Goal: Task Accomplishment & Management: Manage account settings

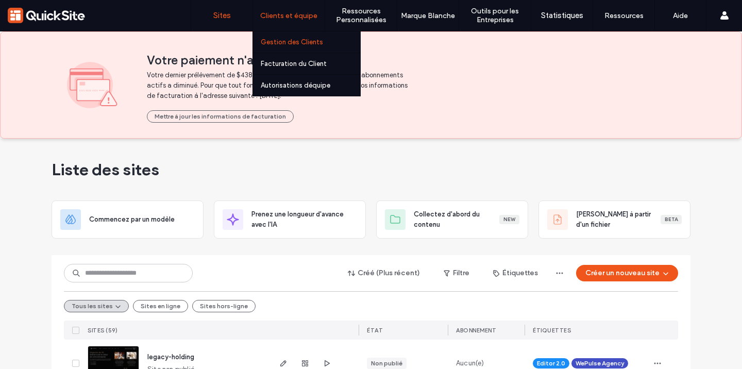
click at [309, 42] on label "Gestion des Clients" at bounding box center [292, 42] width 62 height 8
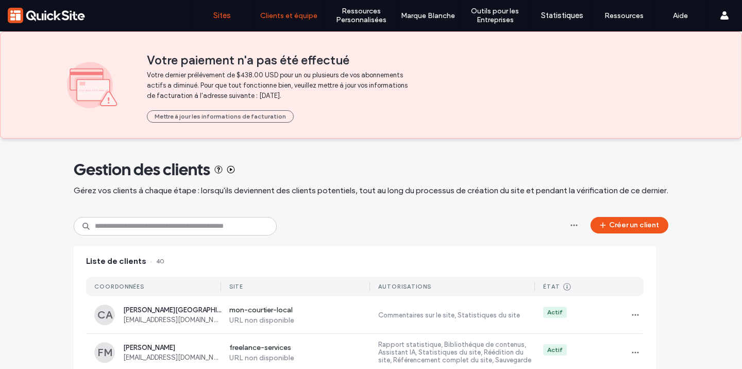
click at [226, 12] on label "Sites" at bounding box center [222, 15] width 18 height 9
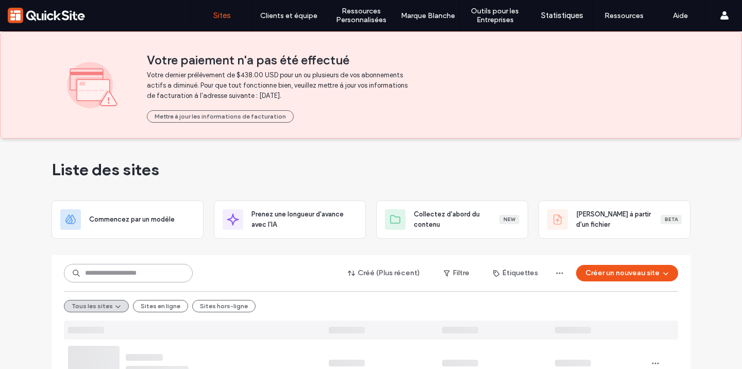
click at [153, 275] on input at bounding box center [128, 273] width 129 height 19
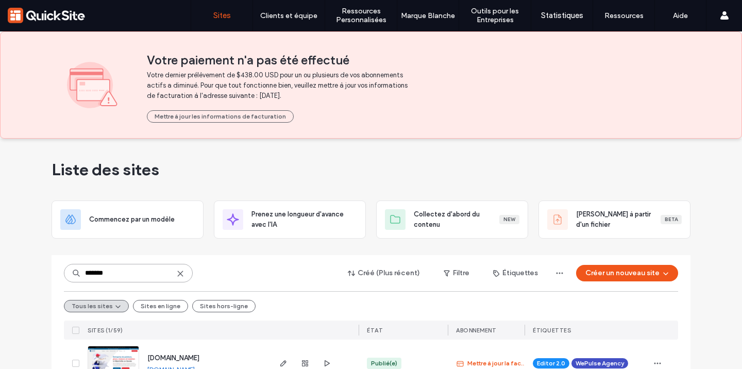
type input "*******"
click at [177, 353] on div "[DOMAIN_NAME]" at bounding box center [173, 358] width 52 height 10
click at [177, 356] on span "[DOMAIN_NAME]" at bounding box center [173, 358] width 52 height 8
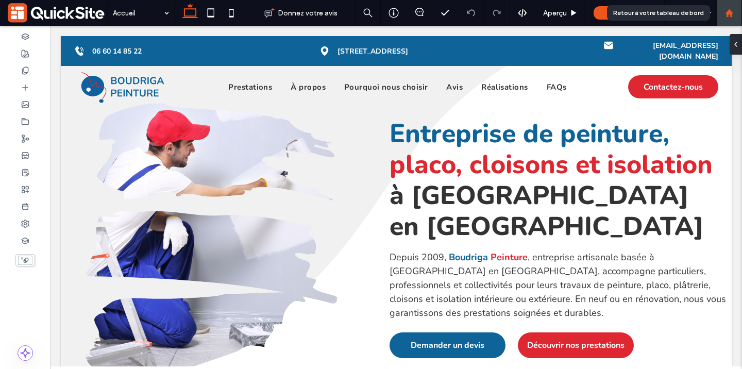
click at [741, 15] on div at bounding box center [729, 13] width 25 height 9
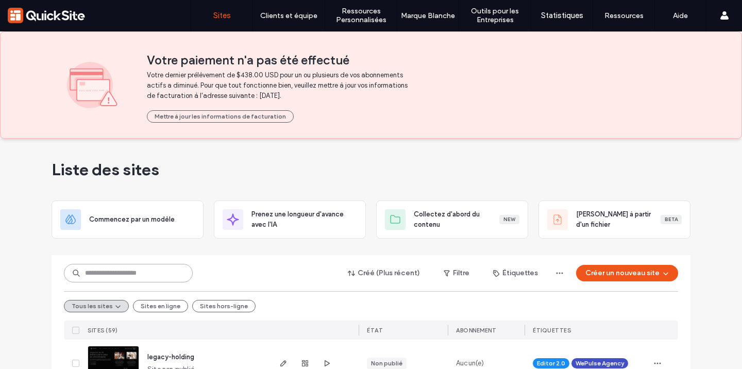
click at [145, 272] on input at bounding box center [128, 273] width 129 height 19
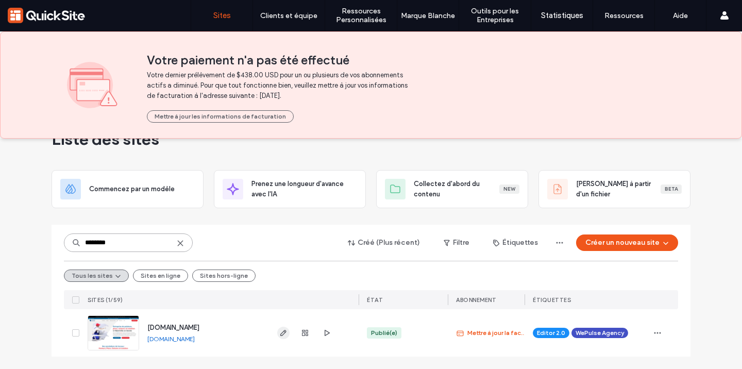
type input "********"
click at [282, 332] on use "button" at bounding box center [283, 333] width 6 height 6
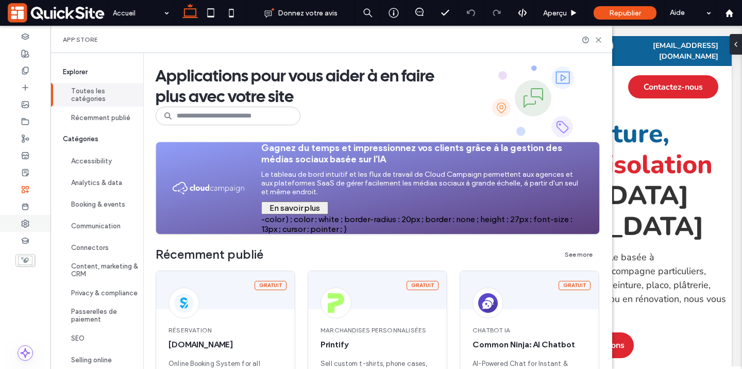
click at [27, 227] on icon at bounding box center [25, 224] width 8 height 8
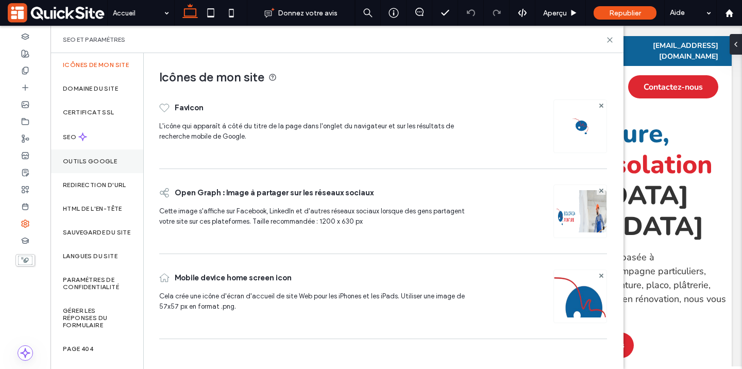
click at [103, 164] on div "Outils Google" at bounding box center [97, 161] width 93 height 24
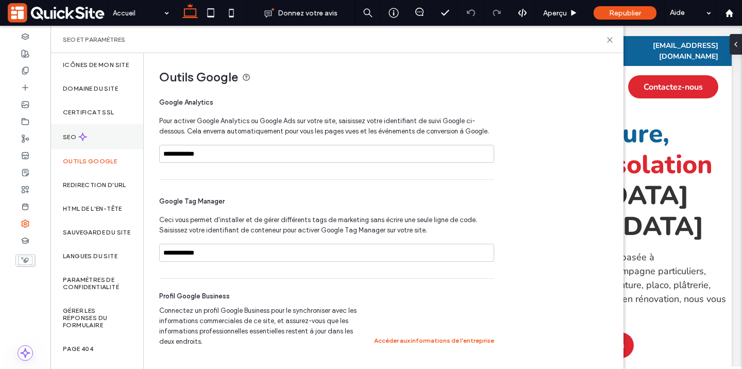
click at [80, 141] on icon at bounding box center [82, 136] width 9 height 9
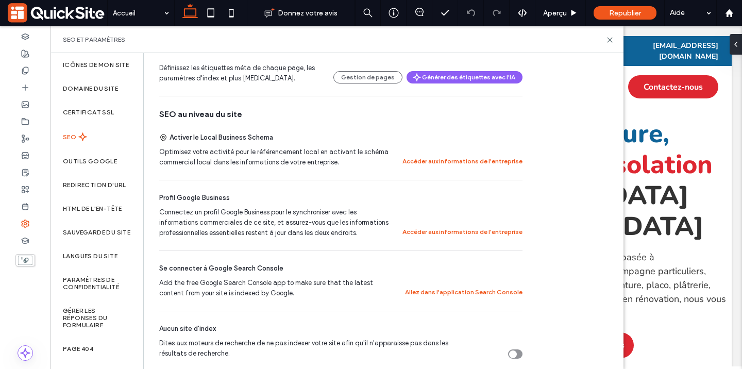
scroll to position [180, 0]
click at [442, 159] on button "Accéder aux informations de l'entreprise" at bounding box center [463, 161] width 120 height 12
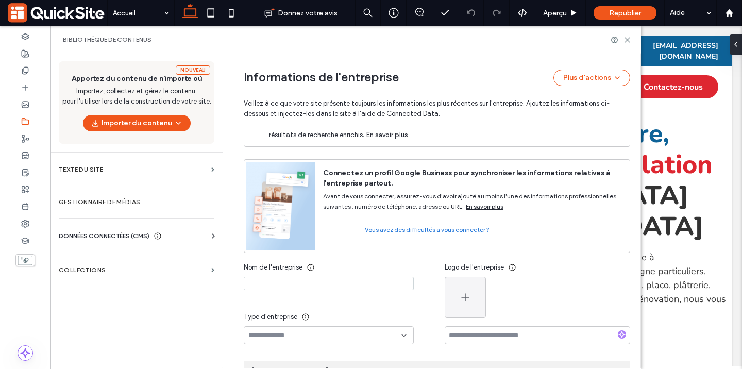
scroll to position [0, 0]
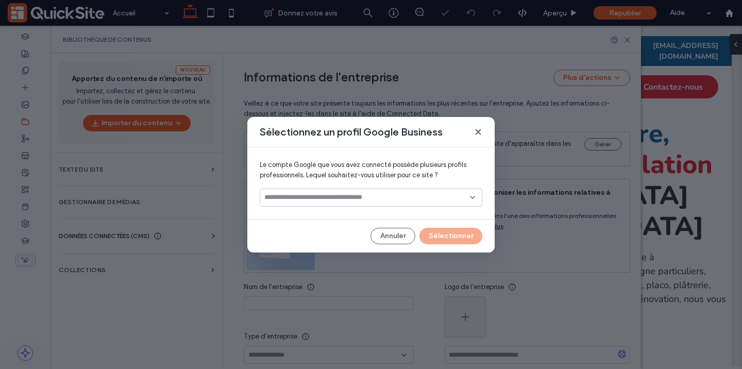
click at [387, 189] on div at bounding box center [371, 198] width 223 height 18
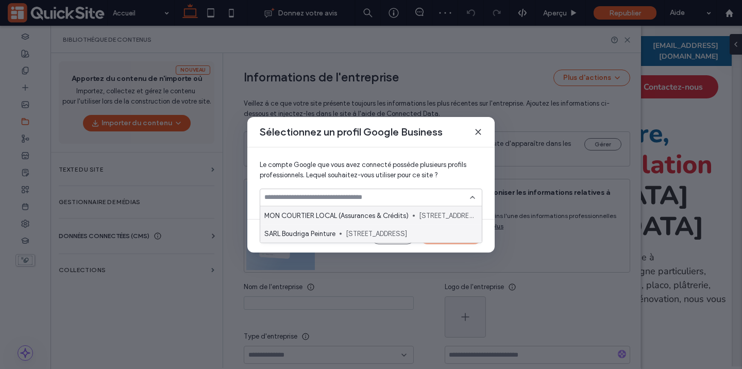
click at [369, 231] on span "2044 Route de Tours, Albertville, FR" at bounding box center [410, 233] width 128 height 10
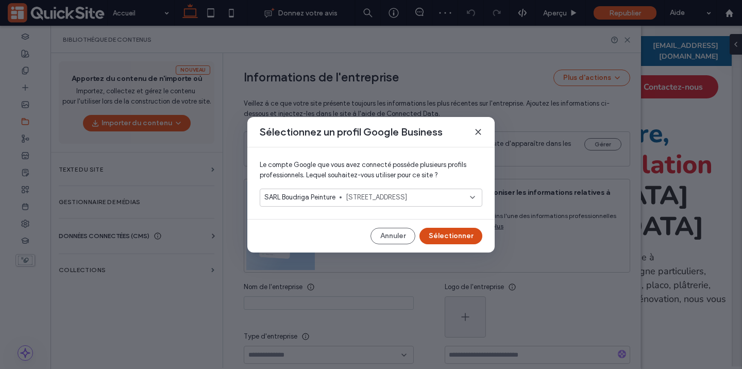
click at [441, 231] on button "Sélectionner" at bounding box center [451, 236] width 63 height 16
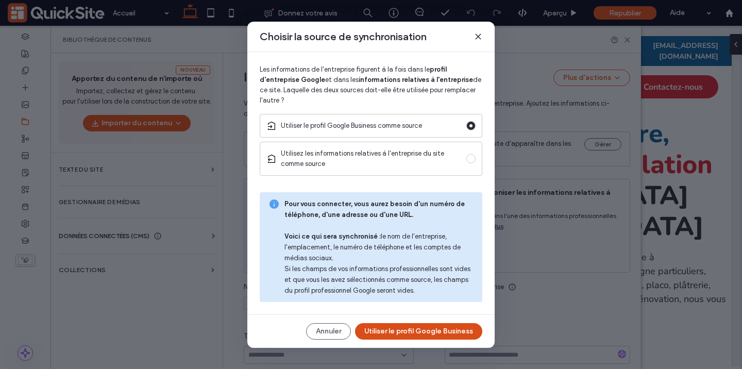
click at [437, 336] on button "Utiliser le profil Google Business" at bounding box center [418, 331] width 127 height 16
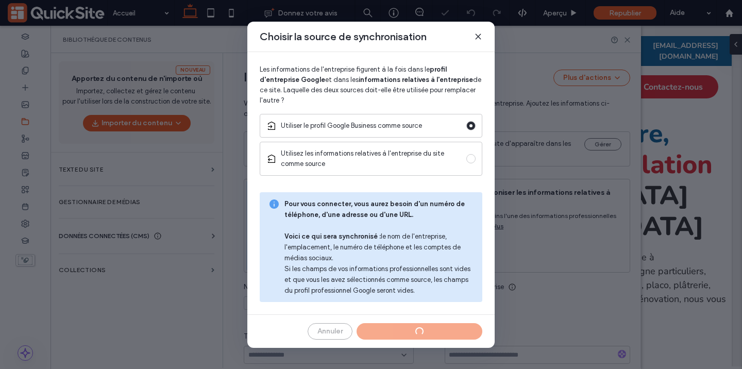
type input "**********"
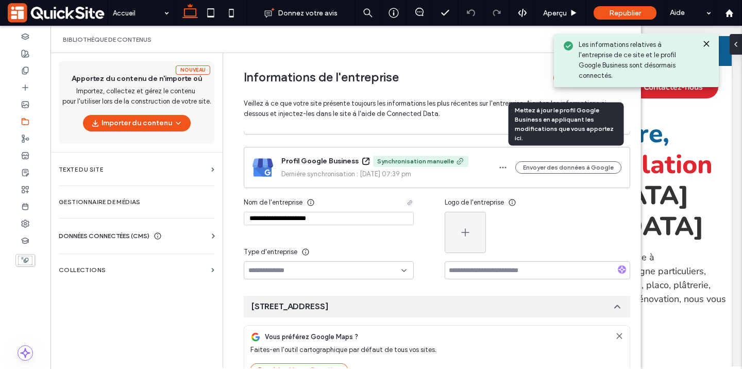
scroll to position [50, 0]
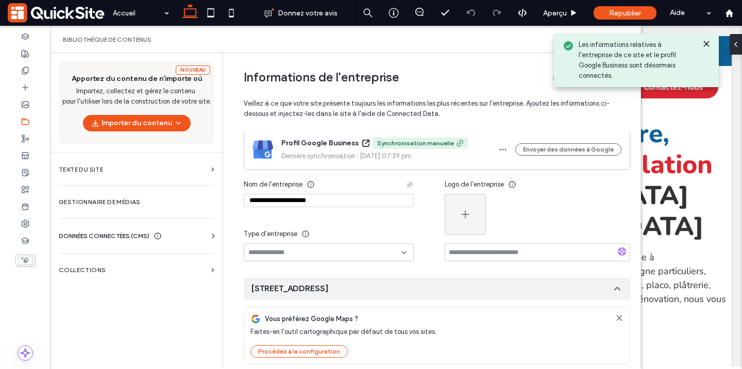
click at [387, 252] on input at bounding box center [324, 252] width 153 height 8
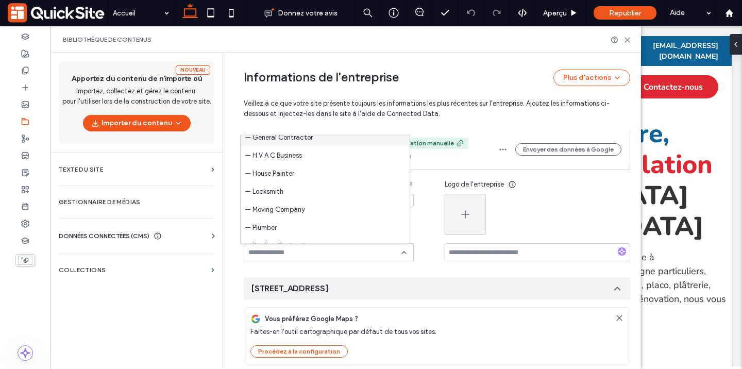
scroll to position [965, 0]
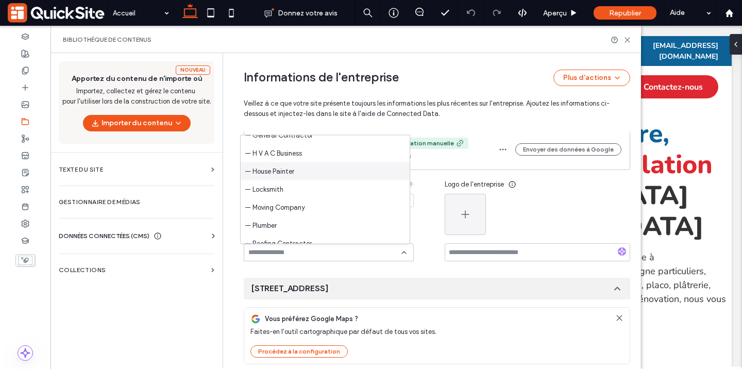
click at [334, 173] on div "— House Painter" at bounding box center [325, 171] width 169 height 18
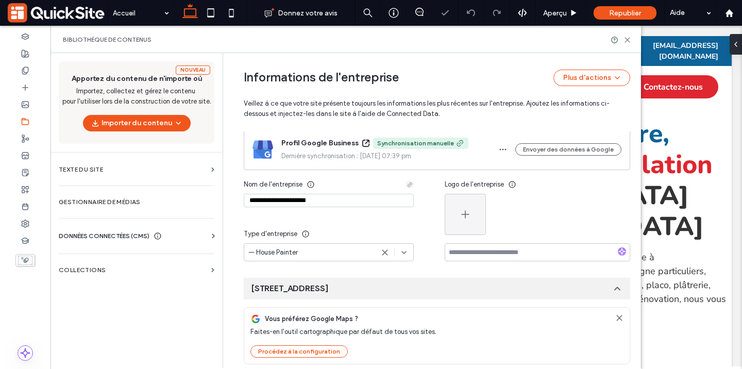
click at [361, 230] on div "Type d'entreprise" at bounding box center [329, 234] width 170 height 19
click at [466, 213] on icon "button" at bounding box center [465, 214] width 12 height 12
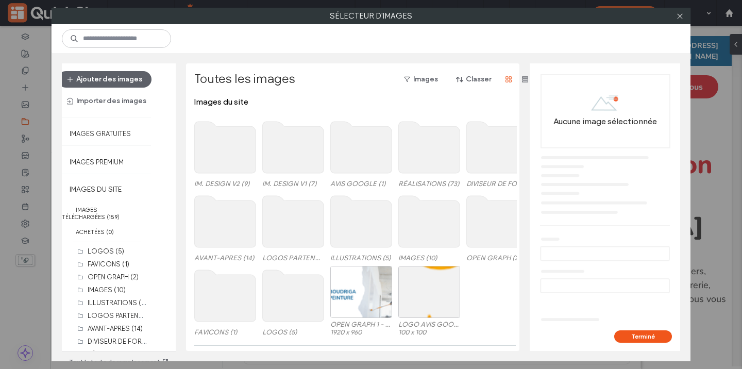
click at [274, 283] on use at bounding box center [293, 296] width 61 height 52
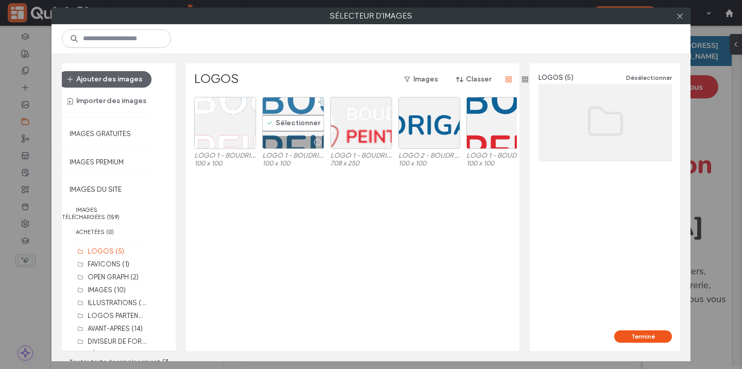
click at [282, 126] on div "Sélectionner" at bounding box center [293, 123] width 62 height 52
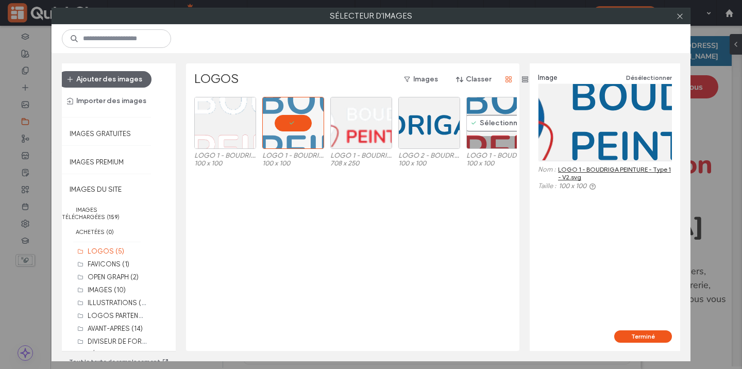
click at [490, 136] on div at bounding box center [497, 142] width 61 height 12
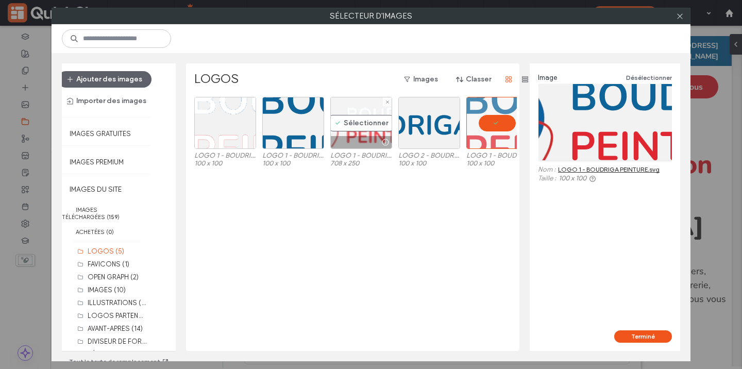
click at [339, 129] on div "Sélectionner" at bounding box center [361, 123] width 62 height 52
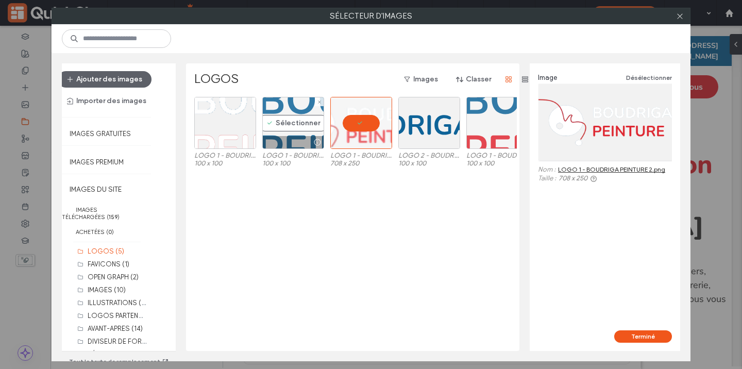
click at [280, 132] on div "Sélectionner" at bounding box center [293, 123] width 62 height 52
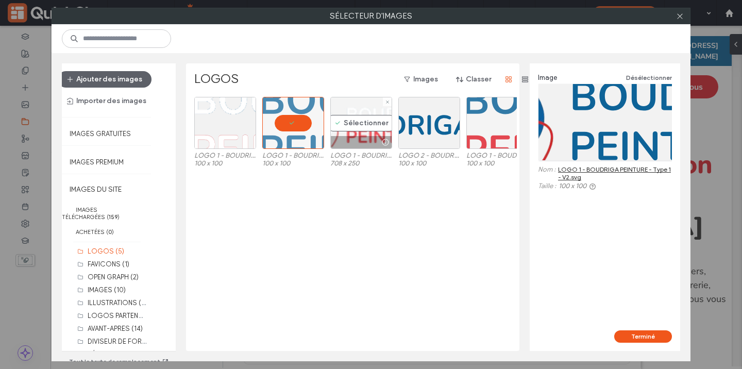
click at [355, 129] on div "Sélectionner" at bounding box center [361, 123] width 62 height 52
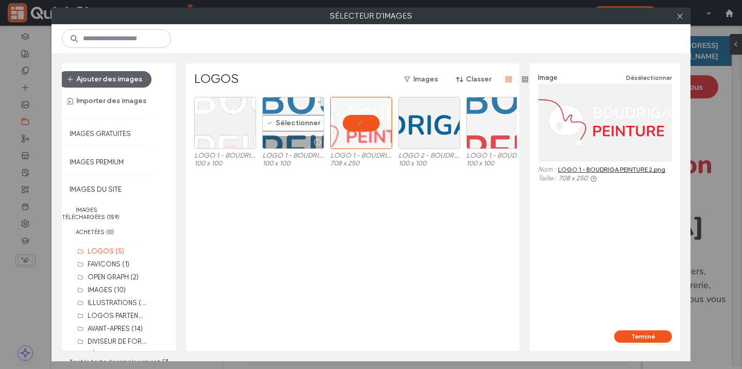
click at [289, 132] on div "Sélectionner" at bounding box center [293, 123] width 62 height 52
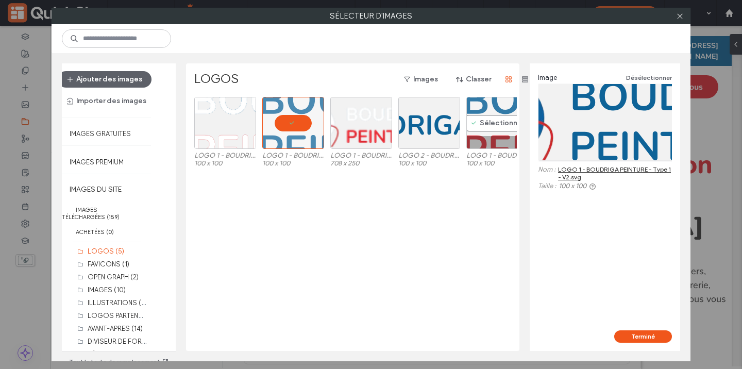
click at [499, 131] on div "Sélectionner" at bounding box center [497, 123] width 62 height 52
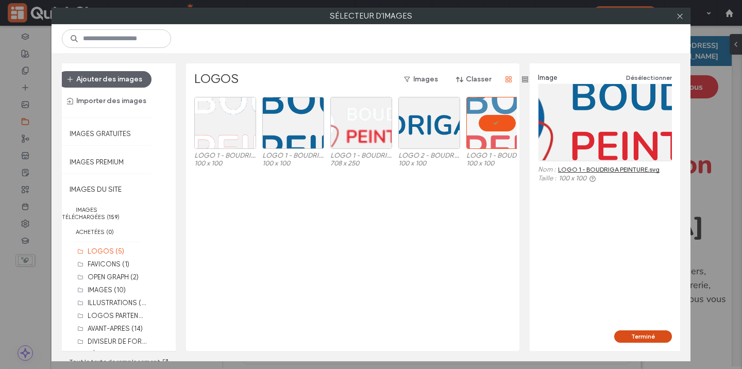
click at [625, 339] on button "Terminé" at bounding box center [643, 336] width 58 height 12
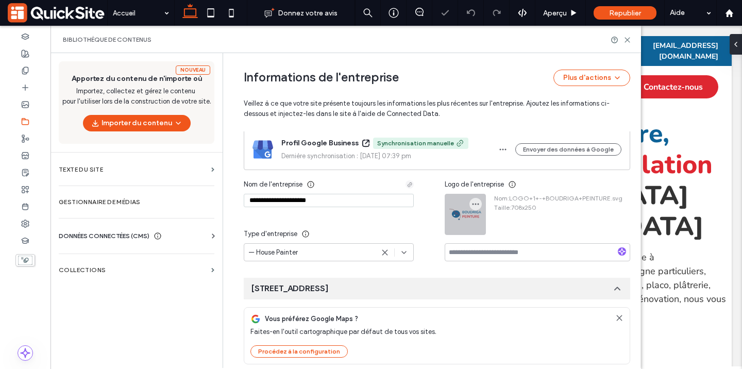
click at [451, 221] on div at bounding box center [465, 214] width 40 height 40
click at [473, 204] on use "button" at bounding box center [476, 205] width 7 height 2
click at [498, 224] on span "Remplacer l'image" at bounding box center [515, 229] width 57 height 10
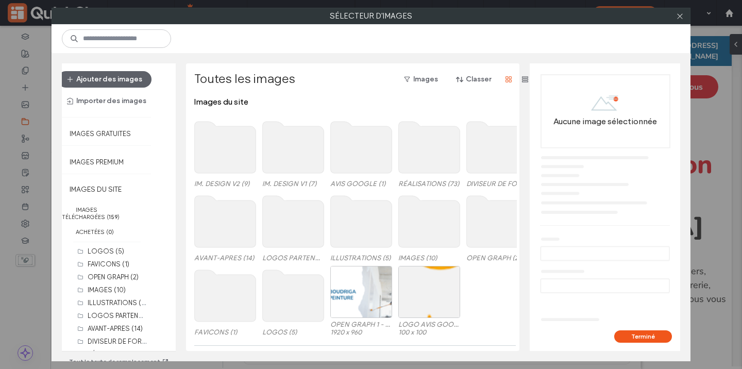
click at [280, 310] on use at bounding box center [293, 296] width 61 height 52
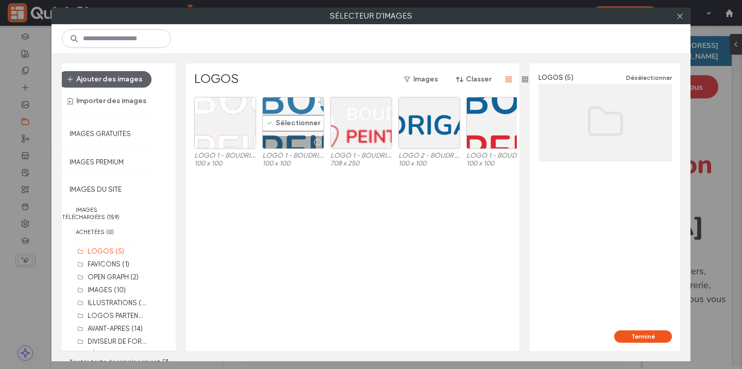
click at [294, 121] on div "Sélectionner" at bounding box center [293, 123] width 62 height 52
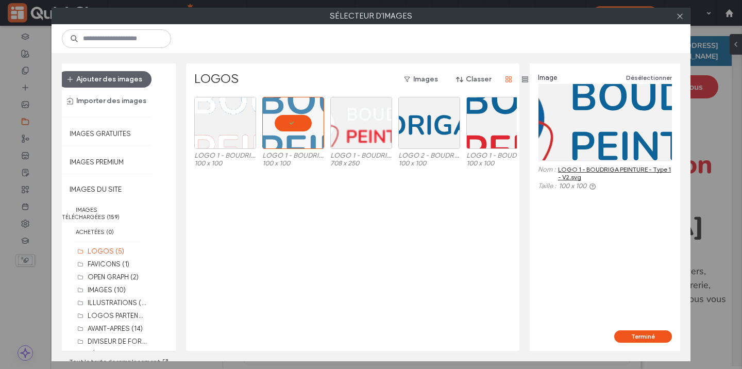
click at [671, 343] on div "Terminé" at bounding box center [605, 340] width 150 height 21
click at [644, 336] on button "Terminé" at bounding box center [643, 336] width 58 height 12
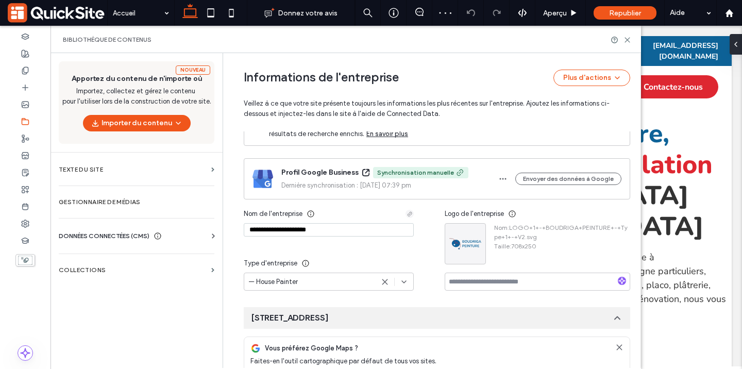
scroll to position [0, 0]
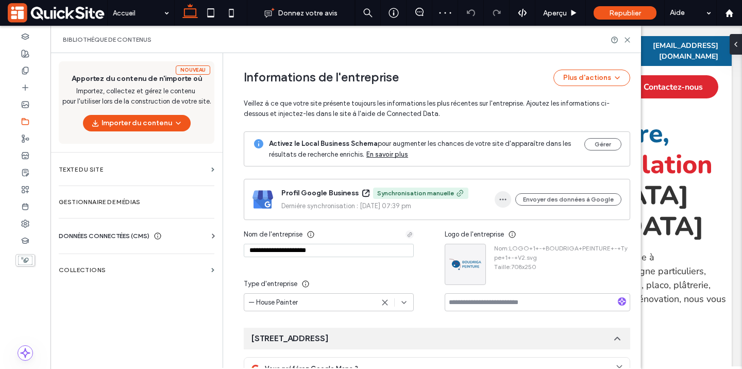
click at [495, 195] on span "button" at bounding box center [503, 199] width 16 height 16
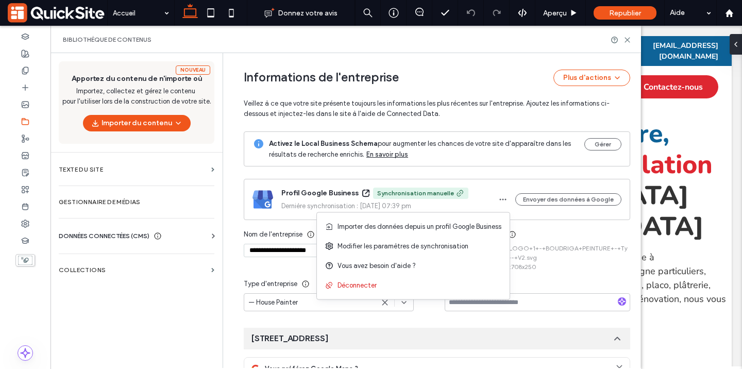
click at [456, 194] on icon at bounding box center [460, 193] width 8 height 8
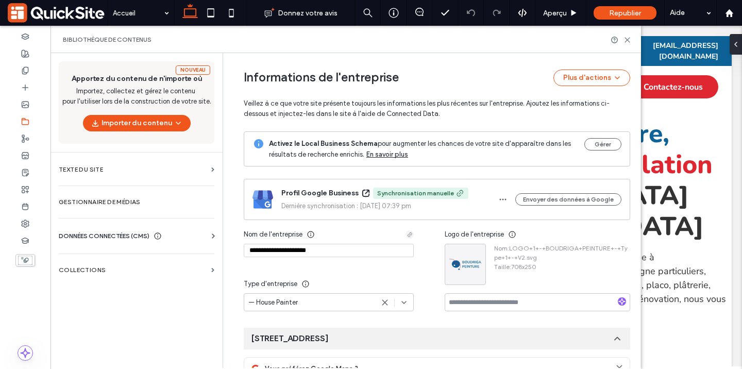
click at [456, 194] on icon at bounding box center [460, 193] width 8 height 8
click at [499, 202] on icon "button" at bounding box center [503, 199] width 8 height 8
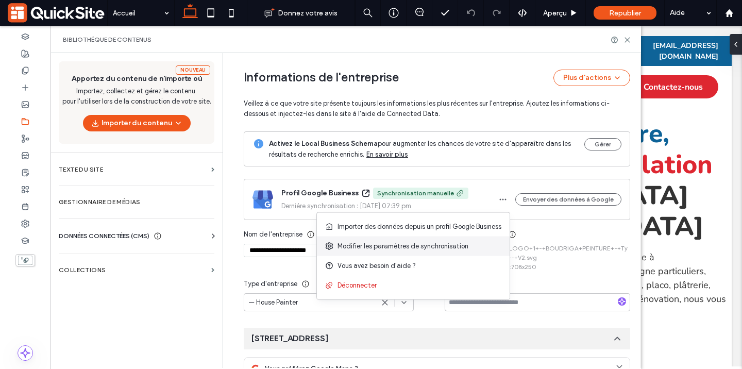
click at [400, 243] on span "Modifier les paramètres de synchronisation" at bounding box center [403, 246] width 131 height 10
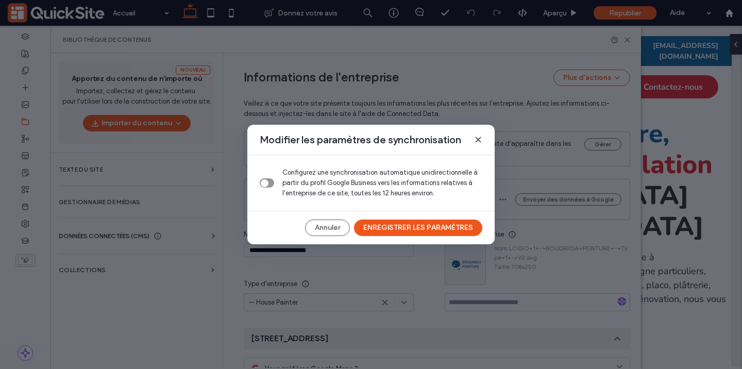
click at [263, 182] on icon "toggle" at bounding box center [264, 182] width 4 height 3
click at [423, 232] on button "ENREGISTRER LES PARAMÈTRES" at bounding box center [418, 228] width 128 height 16
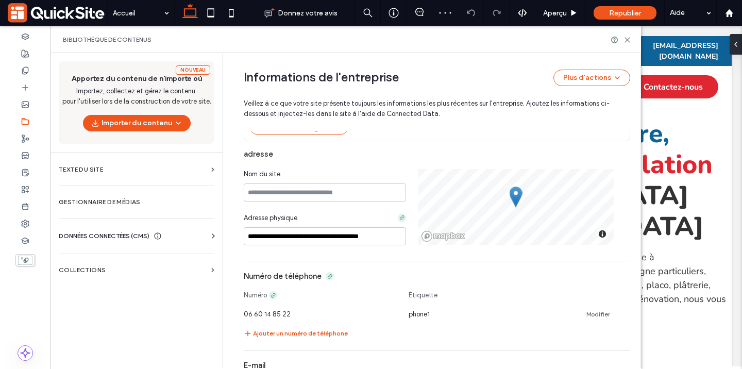
scroll to position [277, 0]
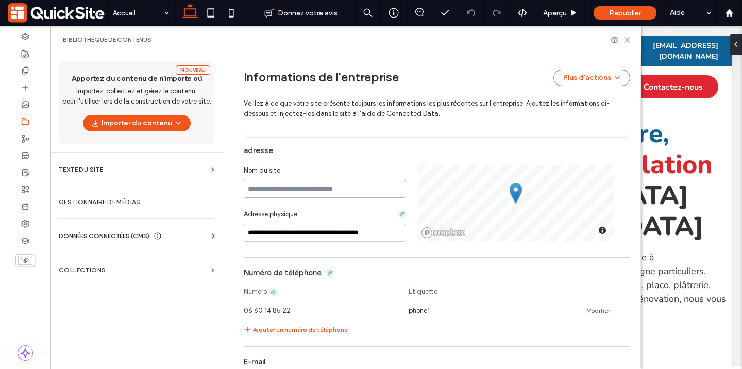
click at [364, 191] on input at bounding box center [325, 189] width 162 height 18
type input "**********"
click at [387, 212] on div "Adresse physique" at bounding box center [325, 216] width 162 height 14
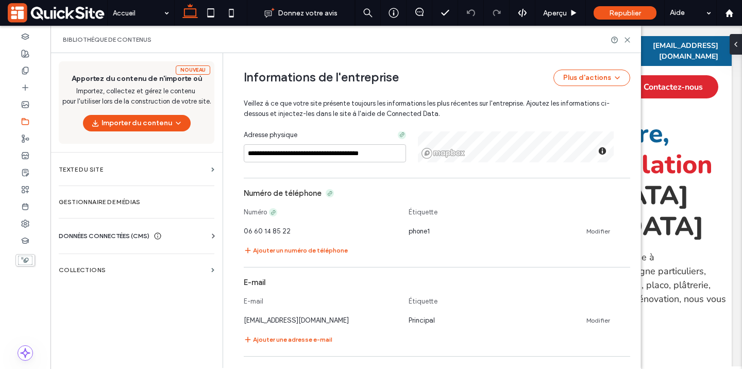
scroll to position [359, 0]
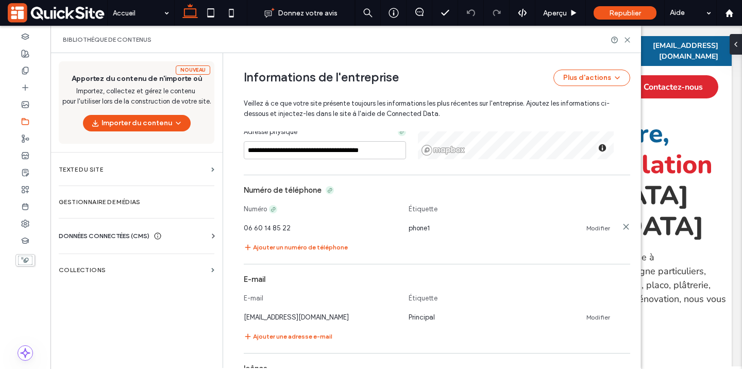
click at [589, 225] on link "Modifier" at bounding box center [599, 228] width 24 height 8
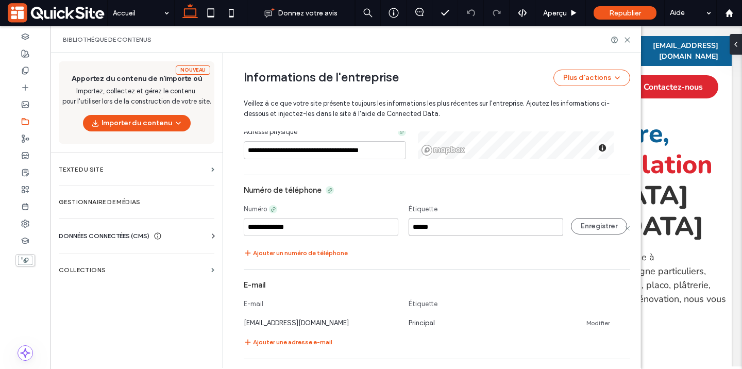
click at [409, 228] on input "******" at bounding box center [486, 227] width 155 height 18
type input "*********"
click at [584, 229] on button "Enregistrer" at bounding box center [599, 226] width 56 height 16
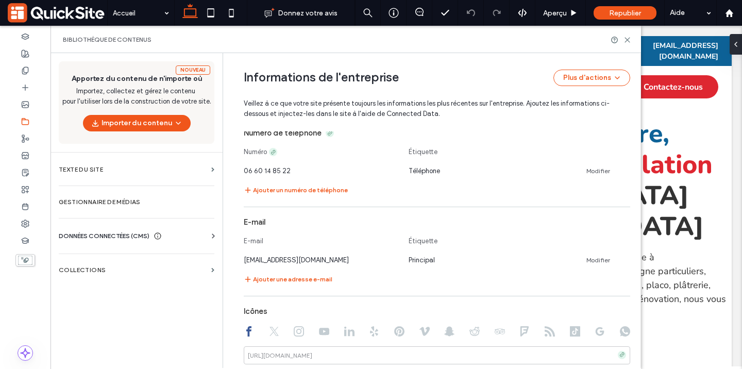
scroll to position [439, 0]
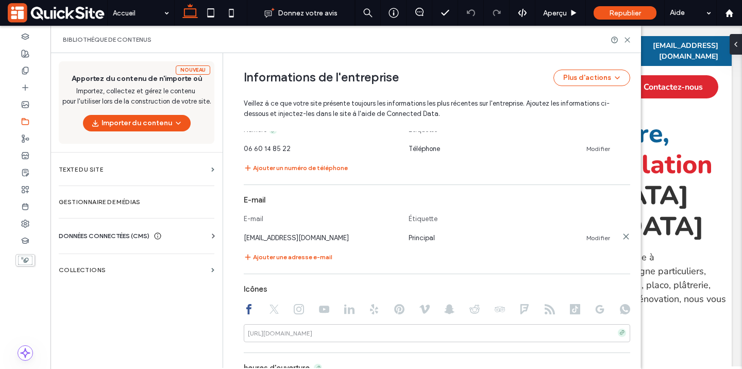
click at [588, 241] on link "Modifier" at bounding box center [599, 238] width 24 height 8
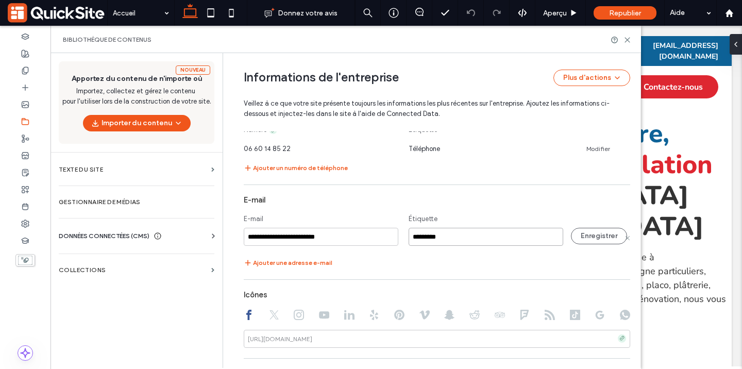
click at [426, 236] on input "*********" at bounding box center [486, 237] width 155 height 18
type input "*****"
click at [595, 232] on button "Enregistrer" at bounding box center [599, 236] width 56 height 16
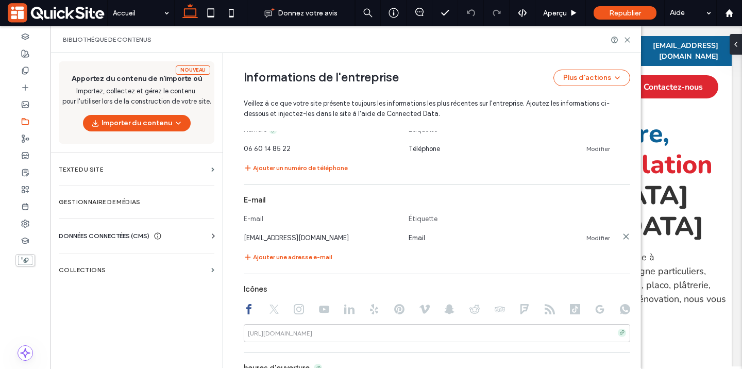
scroll to position [479, 0]
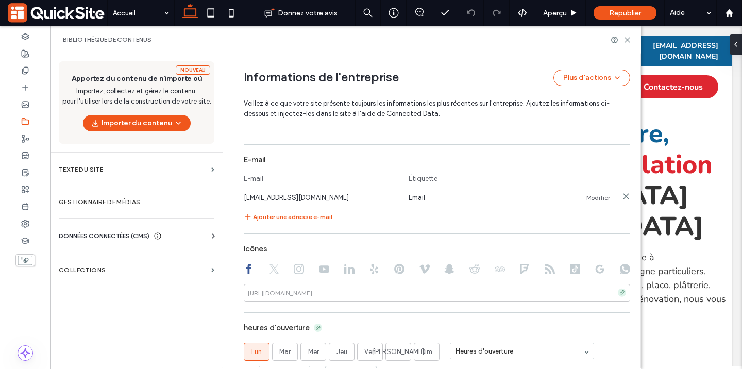
click at [596, 197] on link "Modifier" at bounding box center [599, 198] width 24 height 8
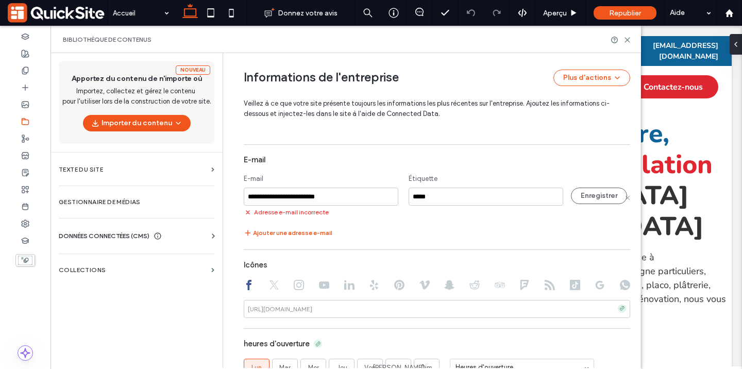
click at [326, 195] on input "**********" at bounding box center [321, 197] width 155 height 18
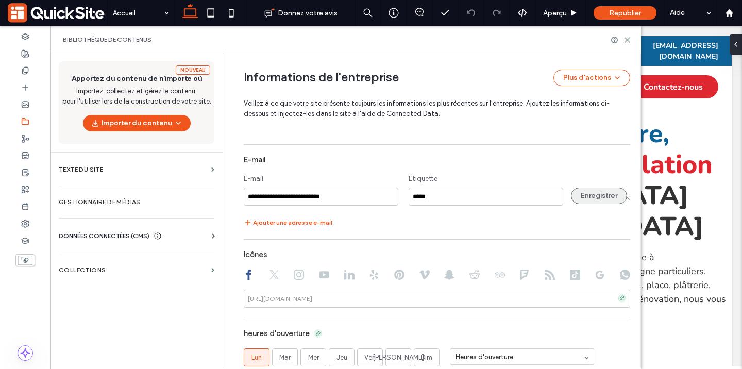
type input "**********"
click at [596, 192] on button "Enregistrer" at bounding box center [599, 196] width 56 height 16
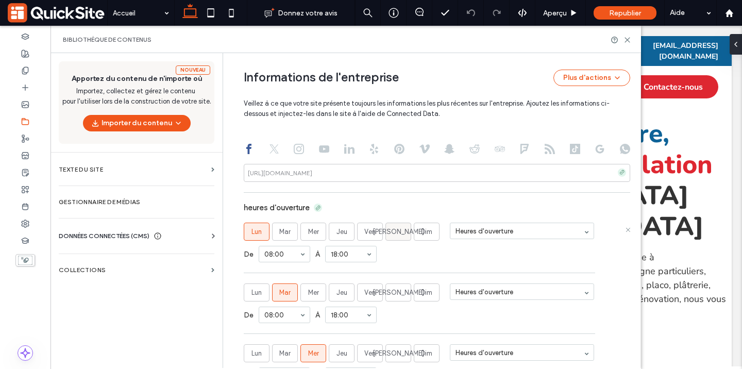
scroll to position [604, 0]
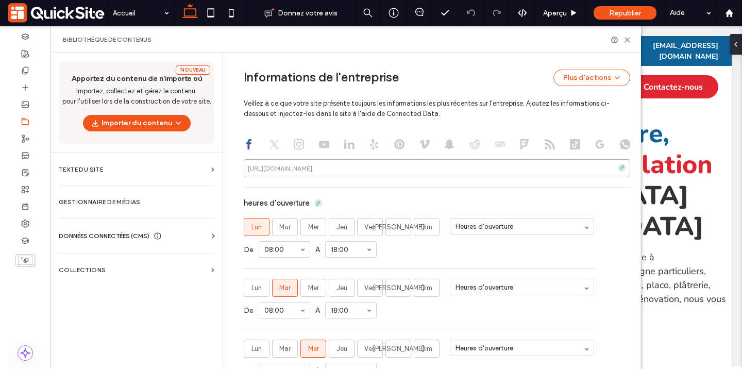
click at [321, 169] on input at bounding box center [437, 168] width 387 height 18
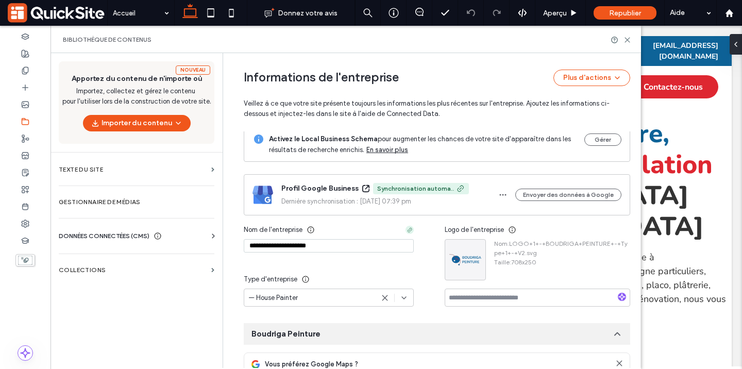
scroll to position [0, 0]
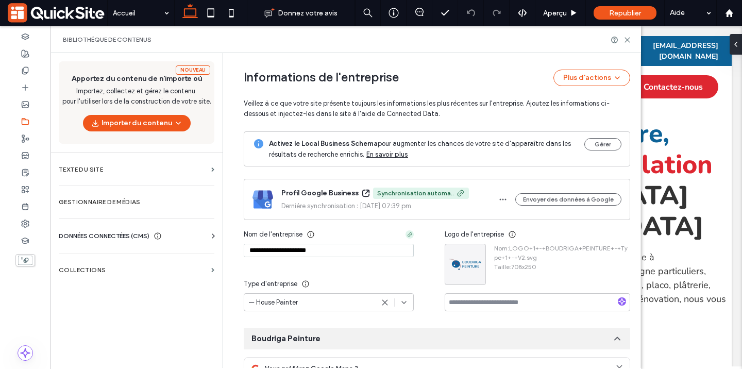
click at [27, 220] on icon at bounding box center [25, 224] width 8 height 8
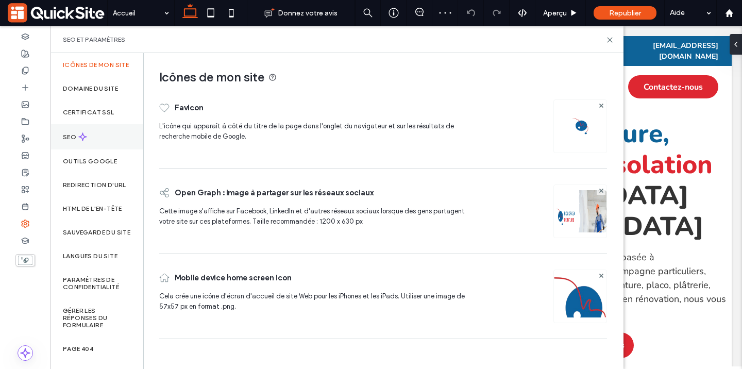
click at [85, 141] on icon at bounding box center [82, 136] width 9 height 9
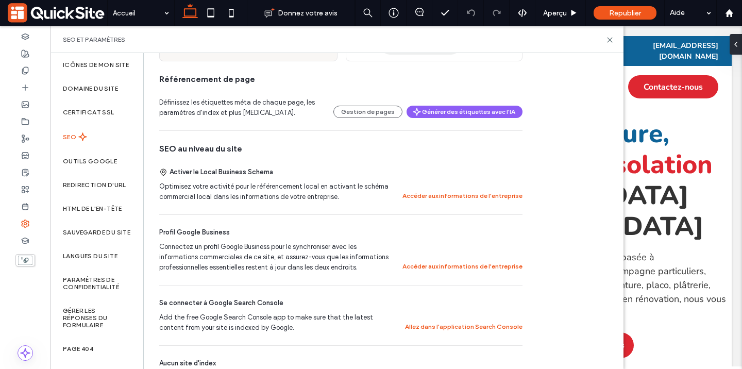
scroll to position [175, 0]
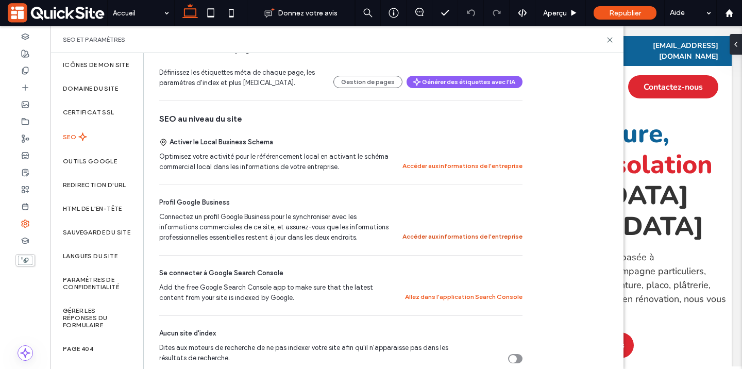
click at [427, 237] on button "Accéder aux informations de l'entreprise" at bounding box center [463, 236] width 120 height 12
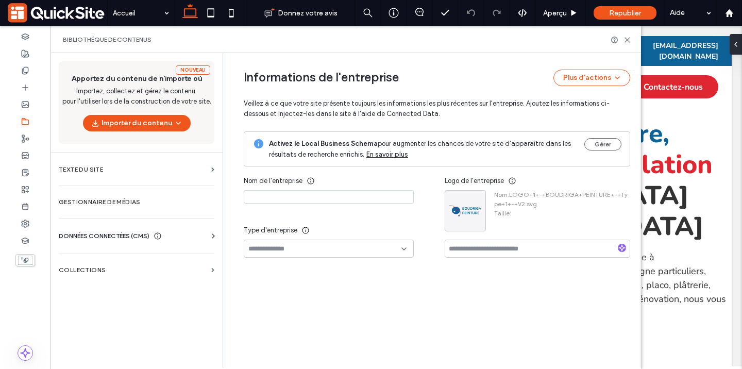
type input "**********"
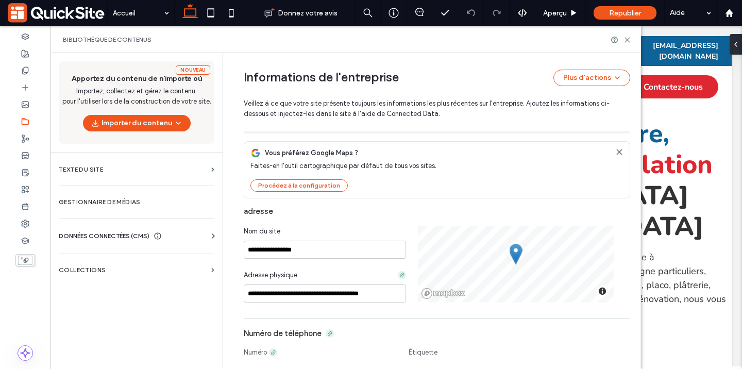
scroll to position [0, 0]
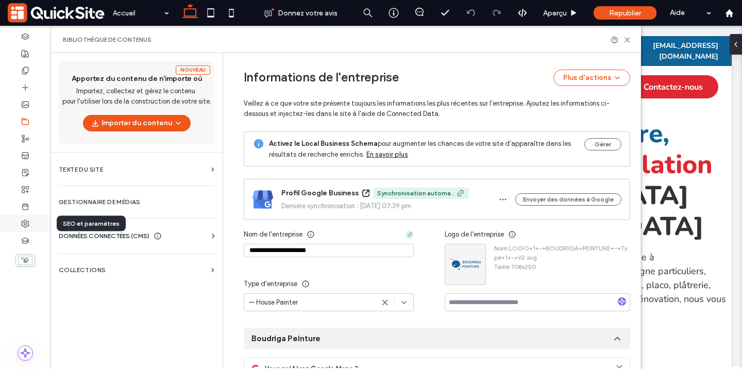
click at [26, 226] on use at bounding box center [25, 223] width 7 height 7
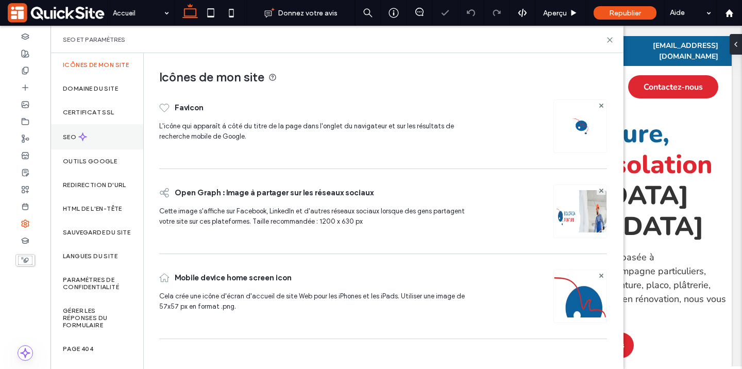
click at [69, 138] on div "SEO" at bounding box center [97, 136] width 93 height 25
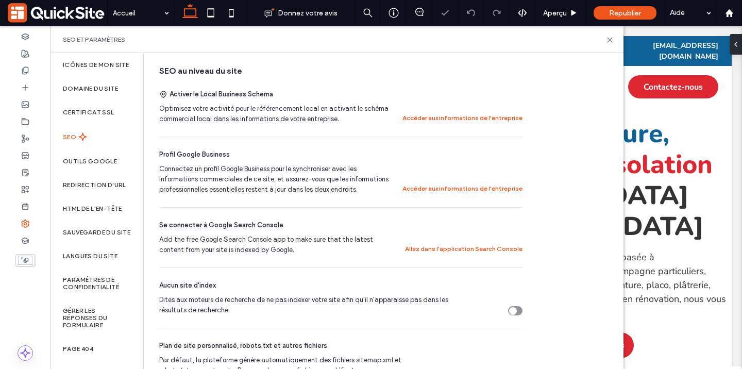
scroll to position [238, 0]
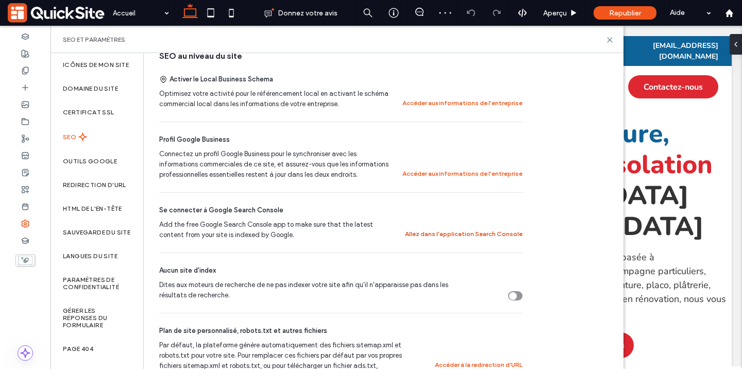
click at [428, 237] on button "Allez dans l'application Search Console" at bounding box center [464, 234] width 118 height 12
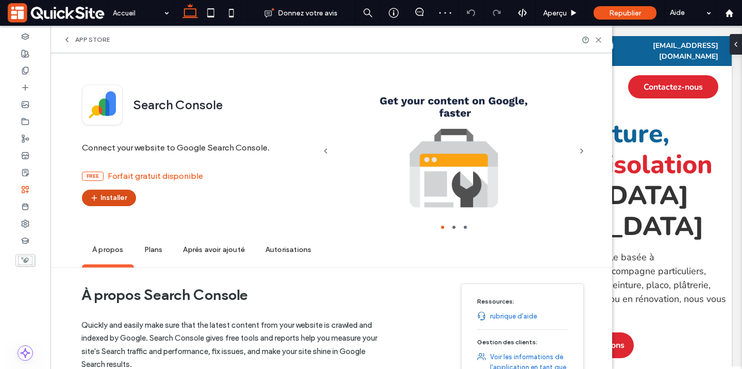
click at [120, 203] on button "Installer" at bounding box center [109, 198] width 54 height 16
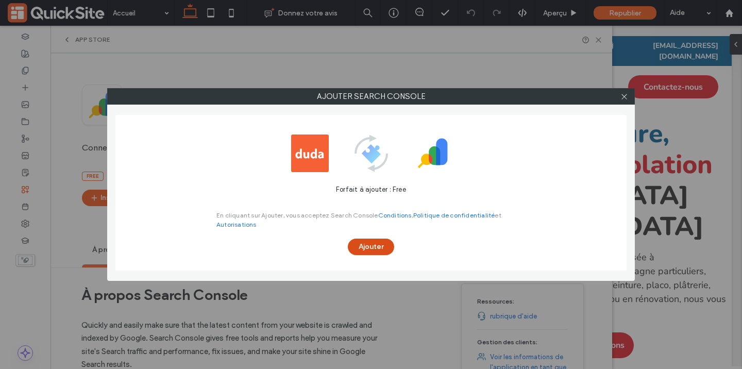
click at [386, 254] on button "Ajouter" at bounding box center [371, 247] width 46 height 16
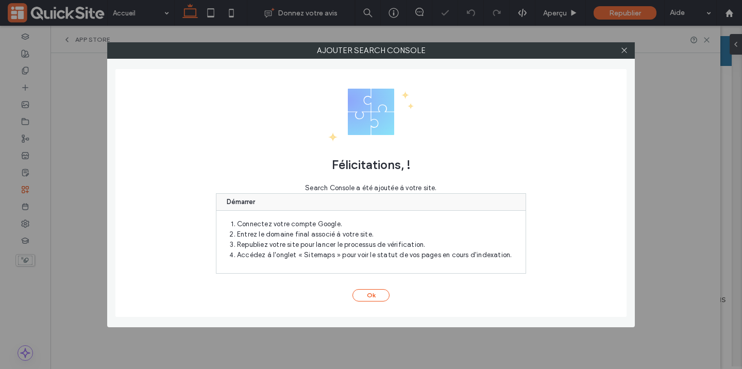
scroll to position [0, 0]
click at [364, 286] on div "Félicitations, ! Search Console a été ajoutée à votre site. Démarrer Connectez …" at bounding box center [370, 193] width 511 height 248
click at [364, 288] on div "Félicitations, ! Search Console a été ajoutée à votre site. Démarrer Connectez …" at bounding box center [370, 193] width 511 height 248
click at [364, 293] on button "Ok" at bounding box center [371, 295] width 37 height 12
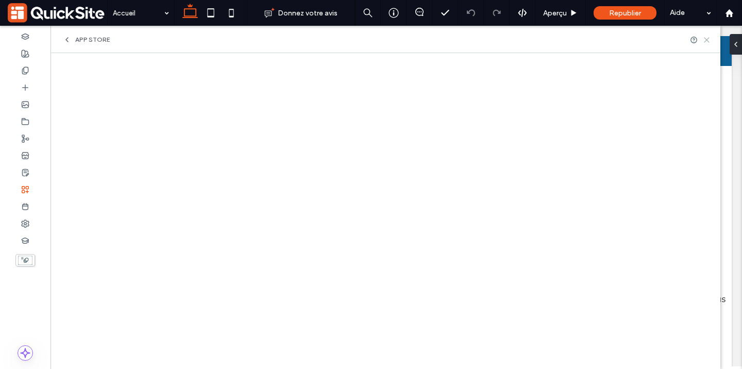
click at [707, 38] on icon at bounding box center [707, 40] width 8 height 8
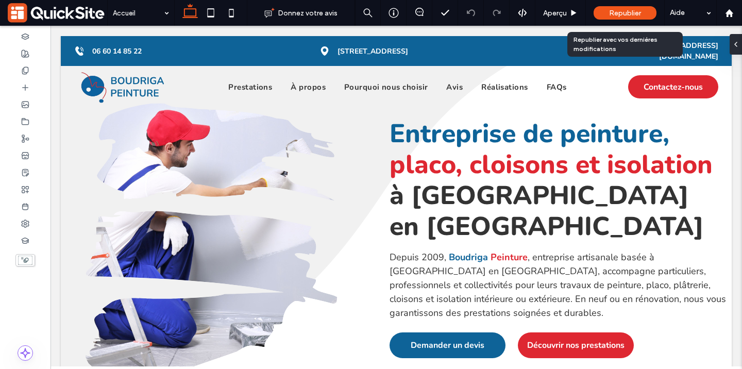
click at [596, 18] on div "Republier" at bounding box center [625, 12] width 63 height 13
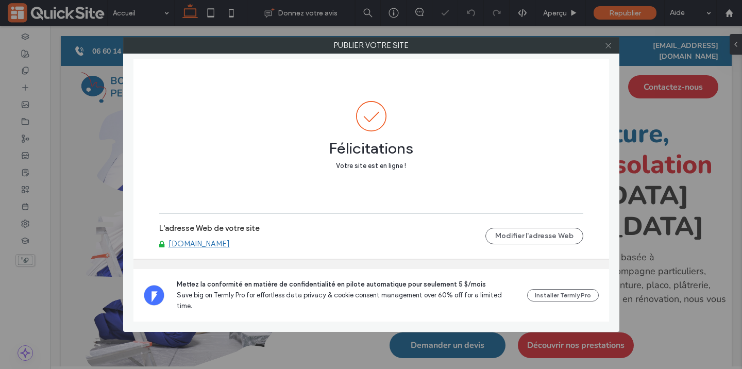
click at [606, 46] on icon at bounding box center [609, 46] width 8 height 8
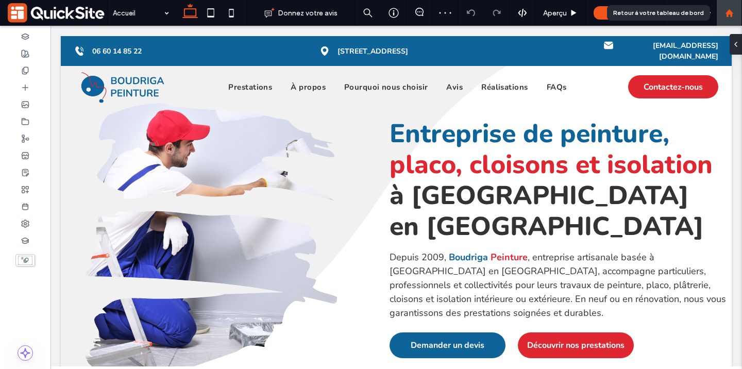
click at [725, 10] on icon at bounding box center [729, 13] width 9 height 9
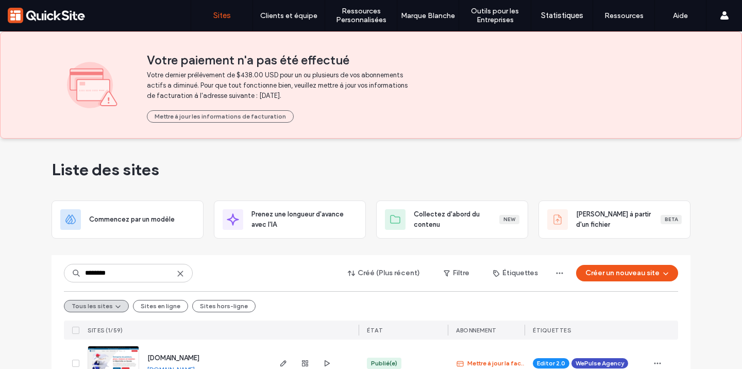
type input "********"
click at [273, 361] on div at bounding box center [314, 363] width 90 height 47
click at [279, 361] on icon "button" at bounding box center [283, 363] width 8 height 8
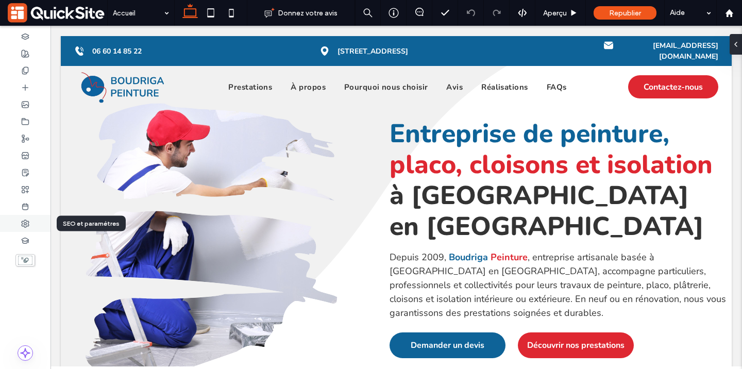
click at [27, 227] on span at bounding box center [25, 223] width 8 height 9
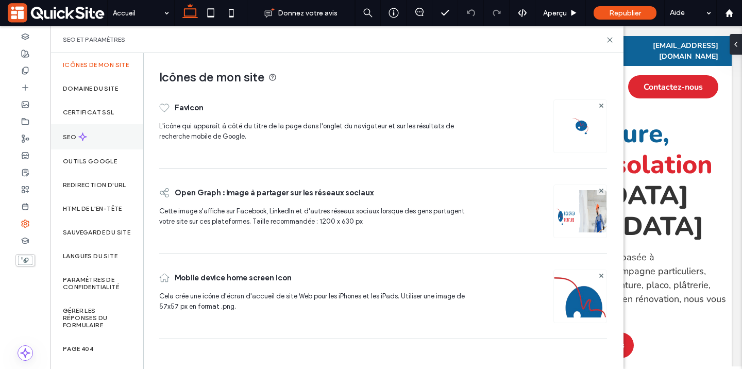
click at [81, 149] on div "SEO" at bounding box center [97, 136] width 93 height 25
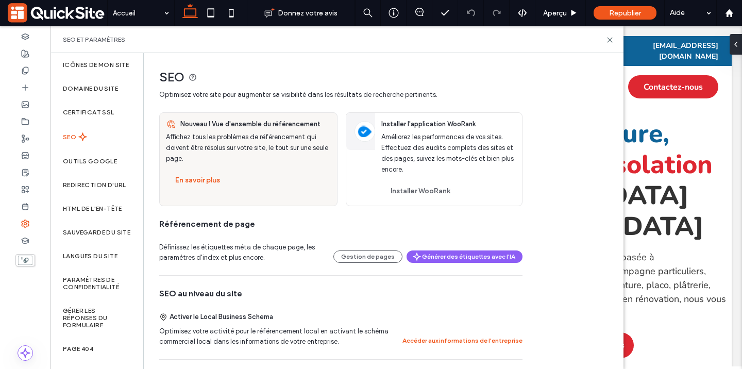
click at [210, 189] on div "Nouveau ! Vue d'ensemble du référencement Affichez tous les problèmes de référe…" at bounding box center [248, 154] width 177 height 82
click at [214, 180] on button "En savoir plus" at bounding box center [197, 180] width 63 height 16
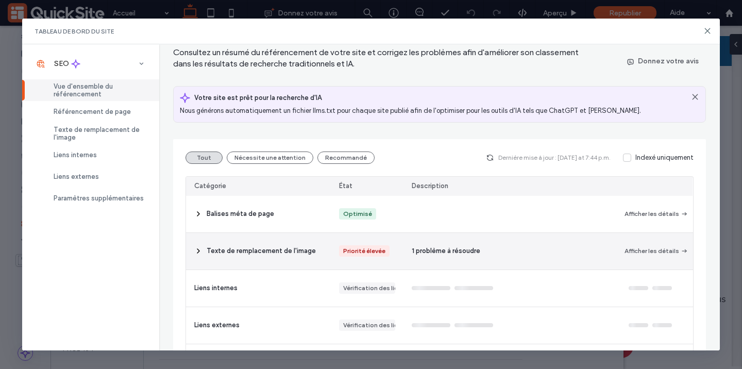
click at [262, 246] on span "Texte de remplacement de l'image" at bounding box center [261, 251] width 109 height 10
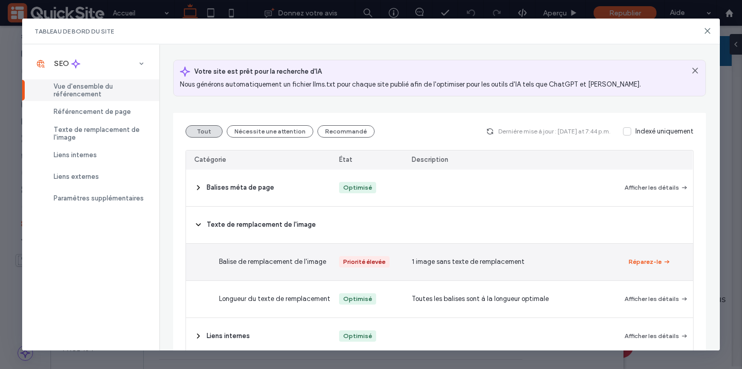
scroll to position [152, 0]
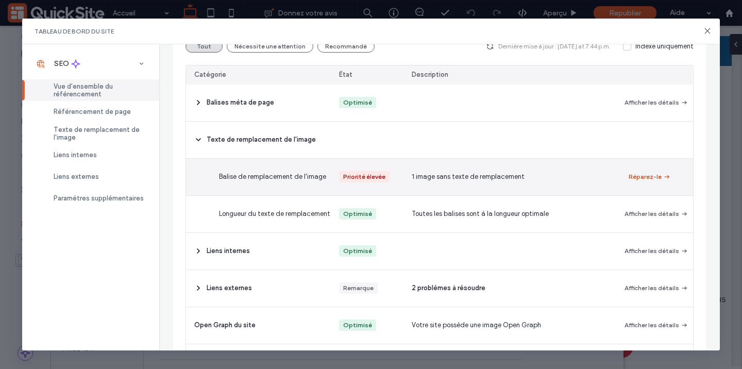
click at [655, 178] on button "Réparez-le" at bounding box center [650, 177] width 42 height 12
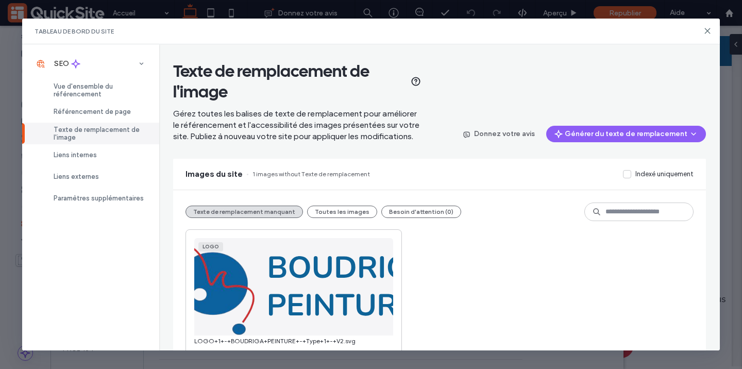
scroll to position [64, 0]
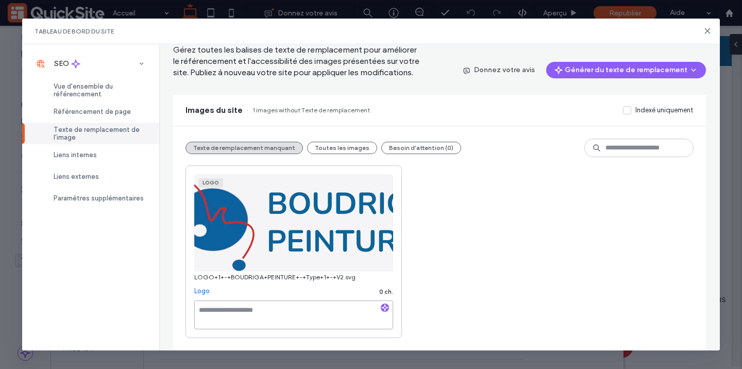
click at [307, 308] on textarea at bounding box center [293, 314] width 199 height 29
type textarea "**********"
drag, startPoint x: 286, startPoint y: 311, endPoint x: 171, endPoint y: 311, distance: 115.4
click at [171, 311] on div "**********" at bounding box center [439, 197] width 561 height 306
click at [580, 219] on div "Logo LOGO+1+-+BOUDRIGA+PEINTURE+-+Type+1+-+V2.svg Logo 0 ch." at bounding box center [440, 251] width 508 height 173
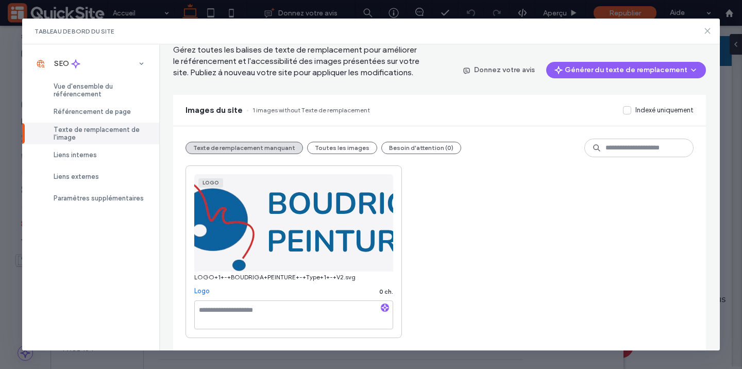
click at [704, 30] on icon at bounding box center [708, 31] width 8 height 8
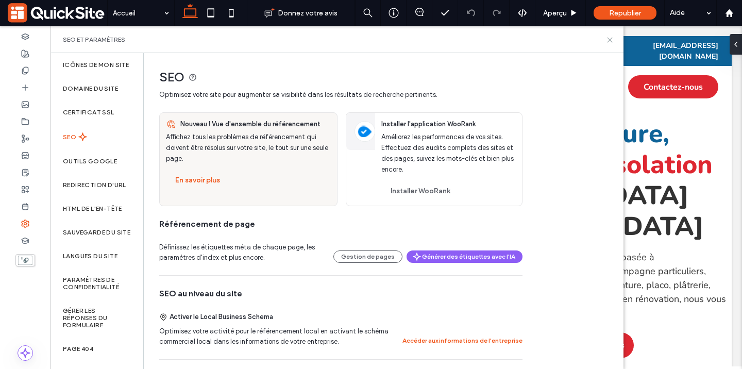
drag, startPoint x: 608, startPoint y: 42, endPoint x: 557, endPoint y: 16, distance: 57.2
click at [608, 42] on icon at bounding box center [610, 40] width 8 height 8
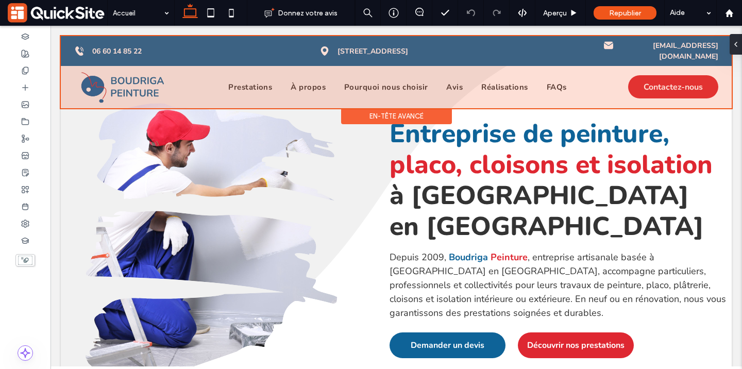
click at [113, 77] on div at bounding box center [396, 72] width 671 height 72
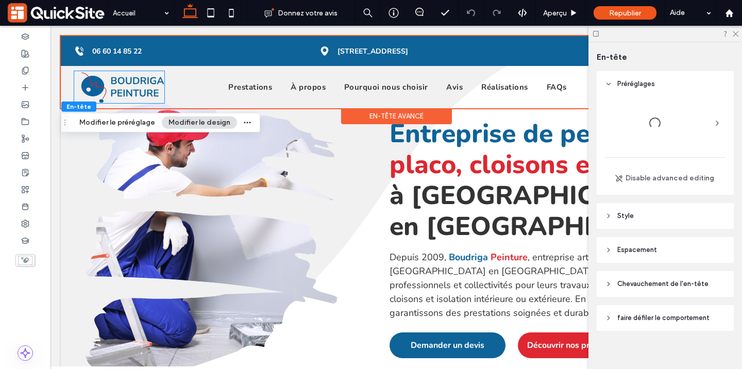
click at [113, 77] on img at bounding box center [119, 87] width 90 height 32
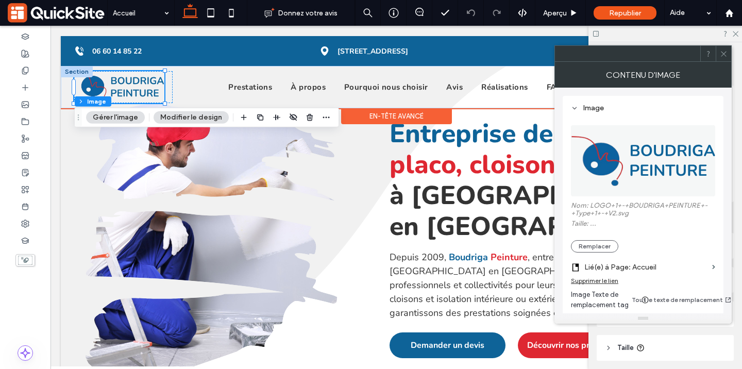
type input "**"
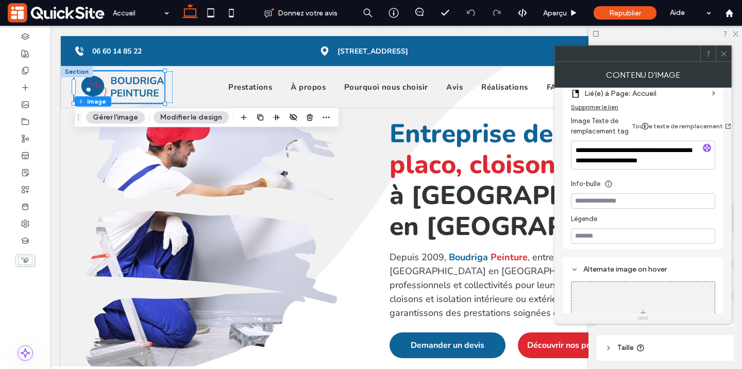
scroll to position [166, 0]
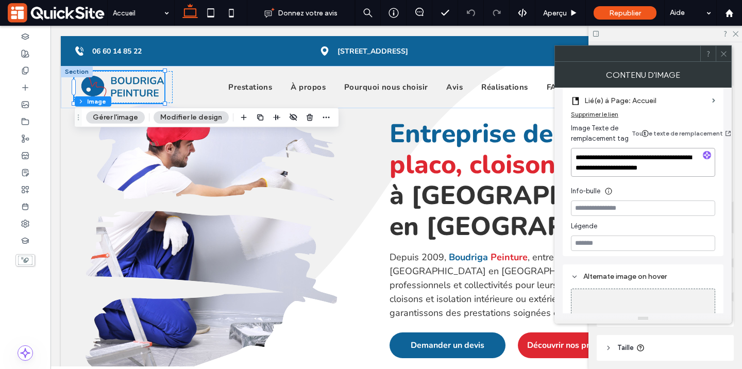
click at [613, 162] on textarea "**********" at bounding box center [643, 162] width 144 height 29
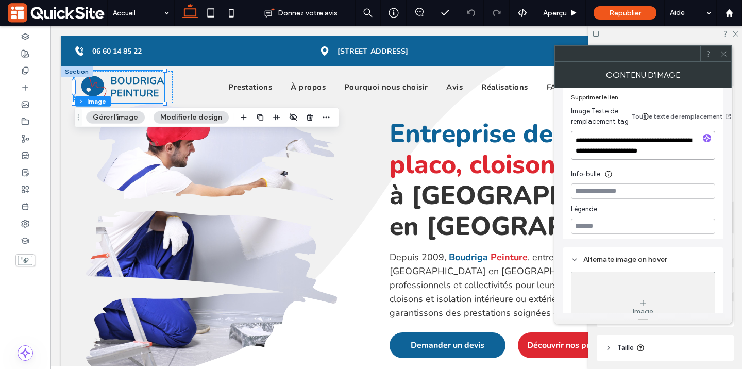
scroll to position [184, 0]
click at [723, 47] on span at bounding box center [724, 53] width 8 height 15
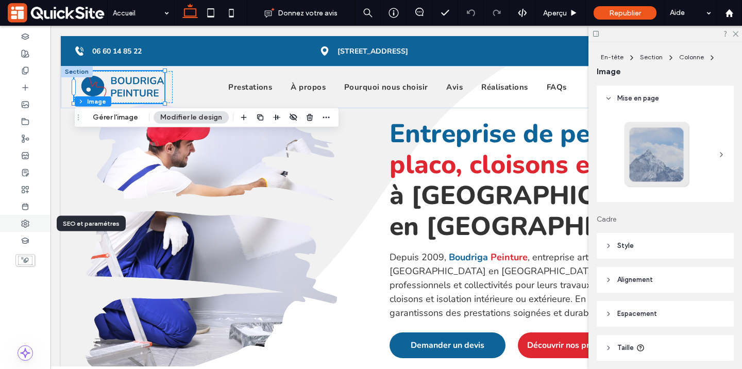
click at [24, 222] on icon at bounding box center [25, 224] width 8 height 8
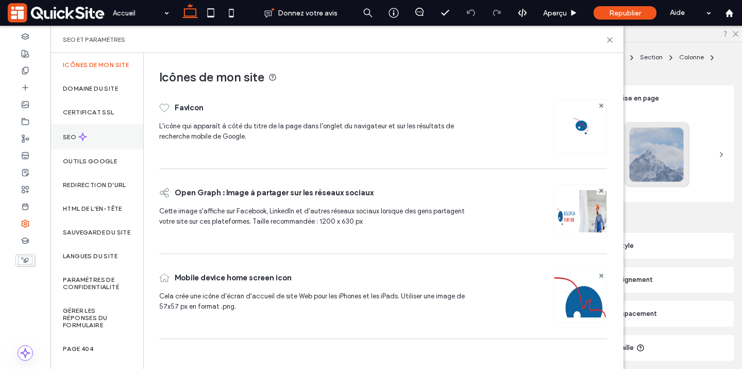
click at [73, 149] on div "SEO" at bounding box center [97, 136] width 93 height 25
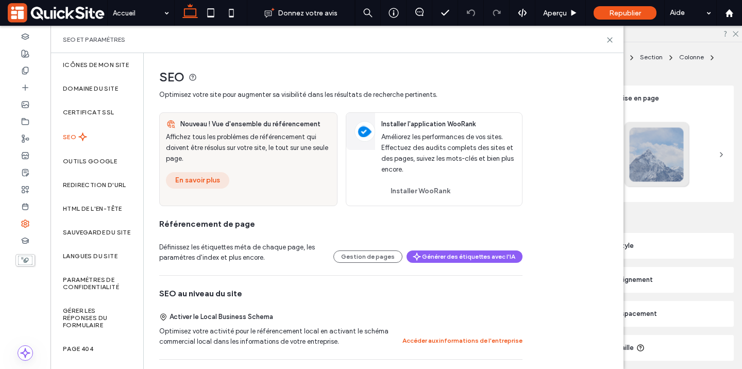
click at [203, 180] on button "En savoir plus" at bounding box center [197, 180] width 63 height 16
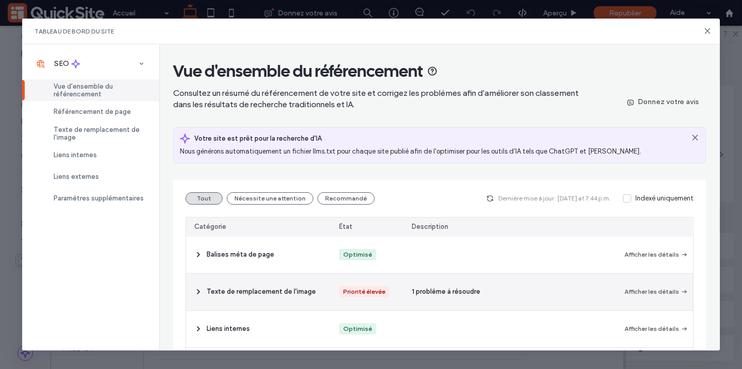
click at [308, 293] on span "Texte de remplacement de l'image" at bounding box center [261, 292] width 109 height 10
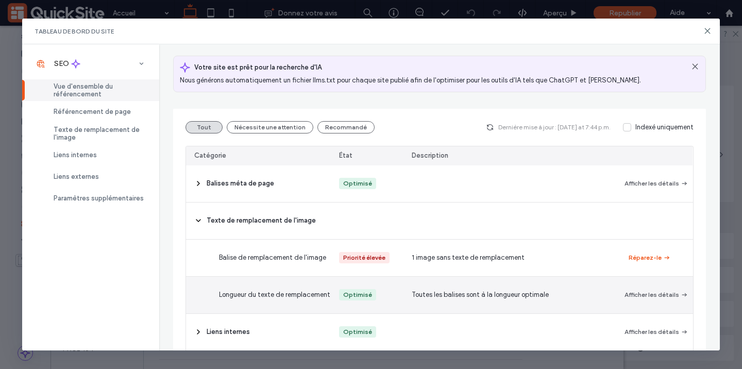
scroll to position [110, 0]
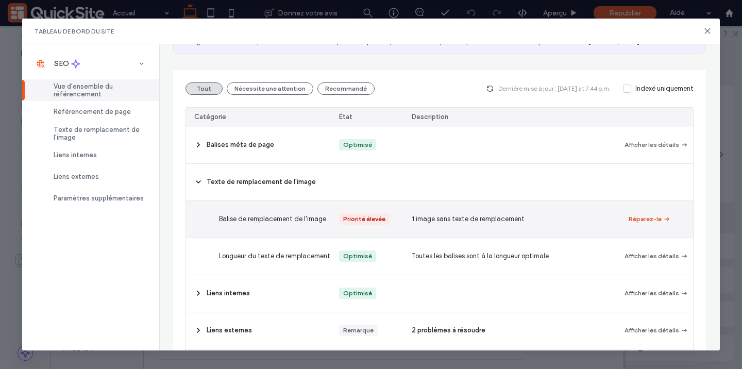
click at [663, 220] on icon "button" at bounding box center [667, 219] width 8 height 8
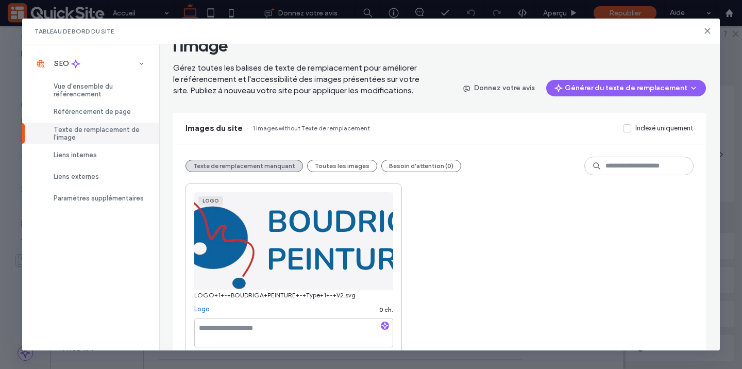
scroll to position [64, 0]
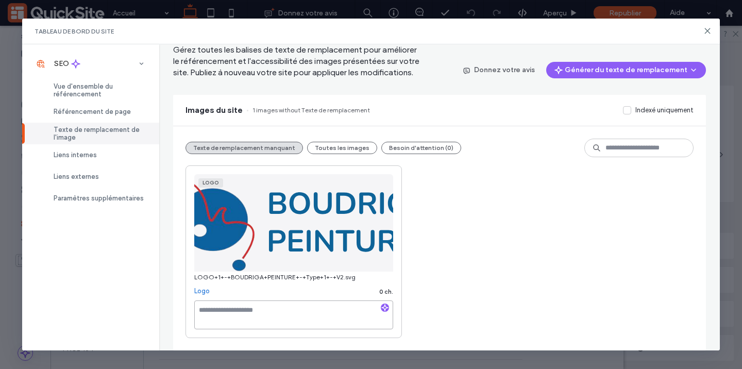
click at [258, 315] on textarea at bounding box center [293, 314] width 199 height 29
paste textarea "**********"
click at [226, 305] on textarea "**********" at bounding box center [293, 314] width 199 height 29
click at [226, 307] on textarea "**********" at bounding box center [293, 314] width 199 height 29
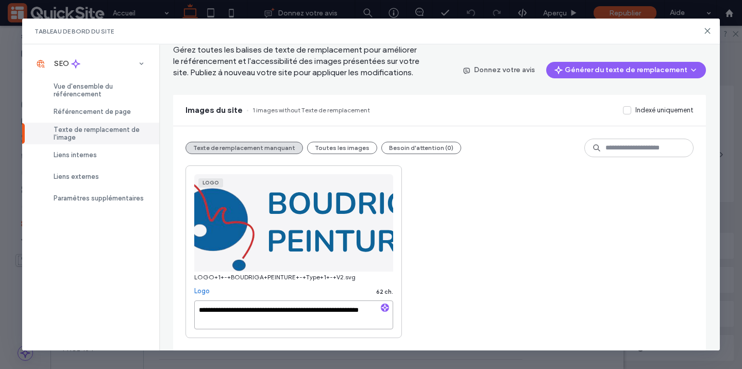
type textarea "**********"
click at [500, 302] on div "**********" at bounding box center [440, 251] width 508 height 173
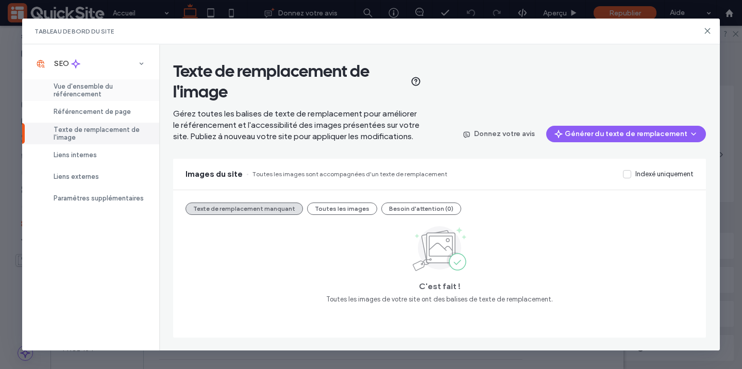
click at [55, 91] on span "Vue d'ensemble du référencement" at bounding box center [100, 89] width 93 height 15
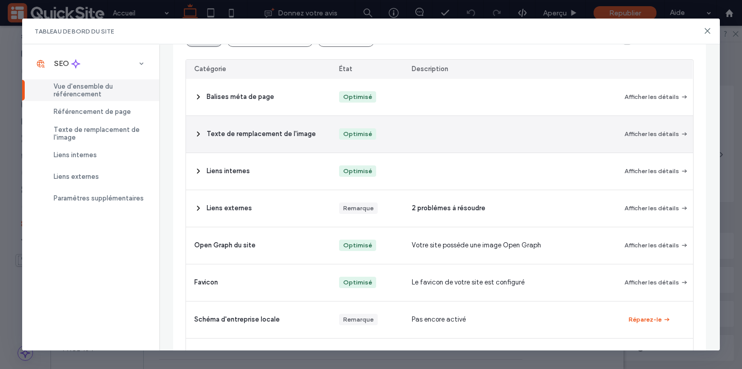
scroll to position [158, 0]
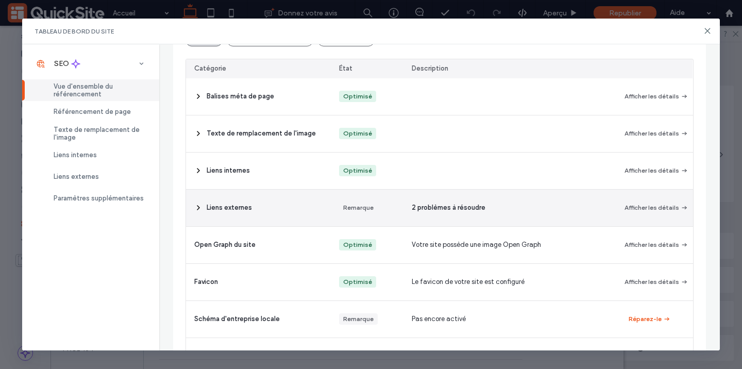
click at [247, 210] on span "Liens externes" at bounding box center [229, 208] width 45 height 10
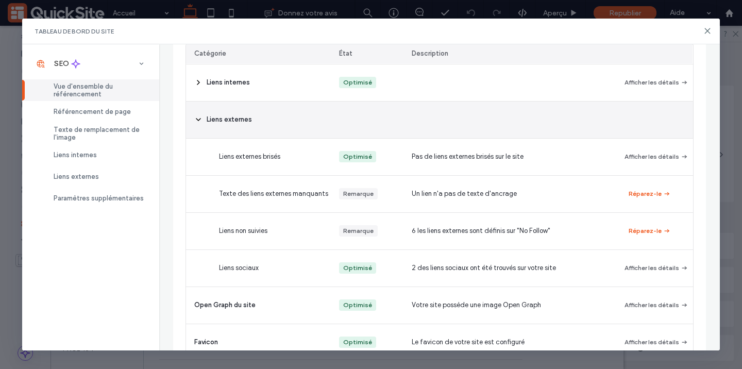
scroll to position [270, 0]
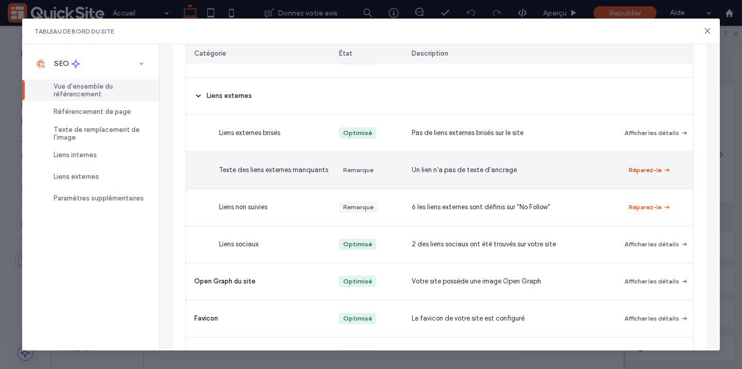
click at [637, 167] on button "Réparez-le" at bounding box center [650, 170] width 42 height 12
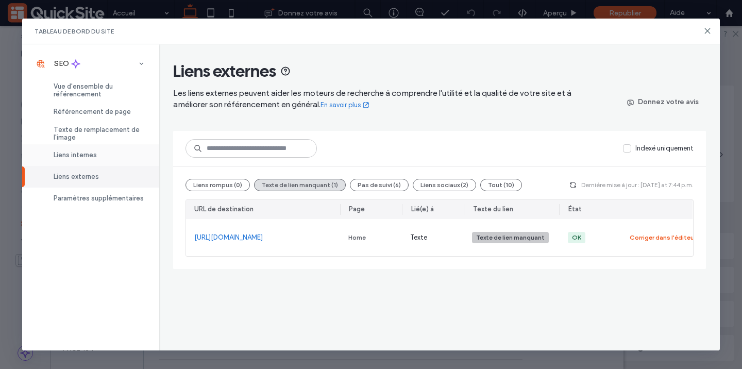
click at [89, 157] on span "Liens internes" at bounding box center [75, 155] width 43 height 8
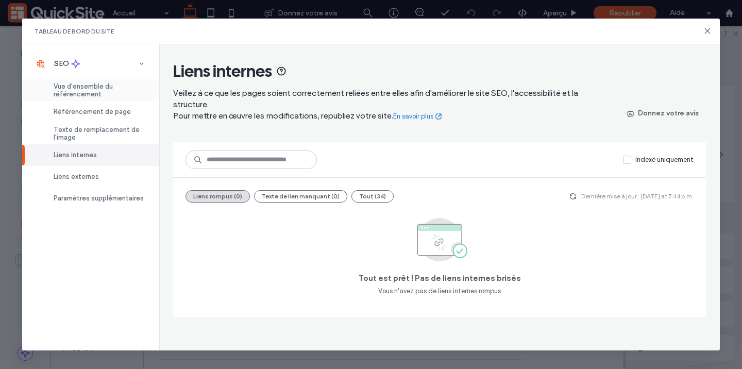
click at [96, 89] on span "Vue d'ensemble du référencement" at bounding box center [100, 89] width 93 height 15
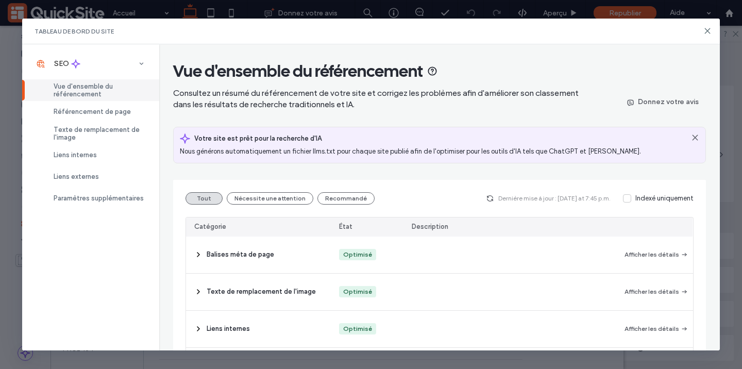
click at [626, 202] on span at bounding box center [627, 198] width 8 height 8
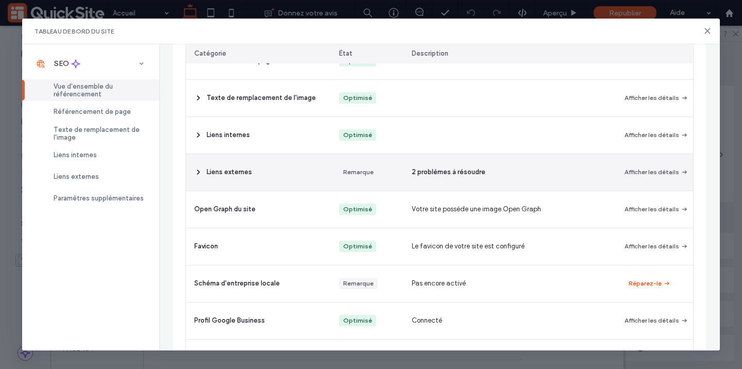
scroll to position [242, 0]
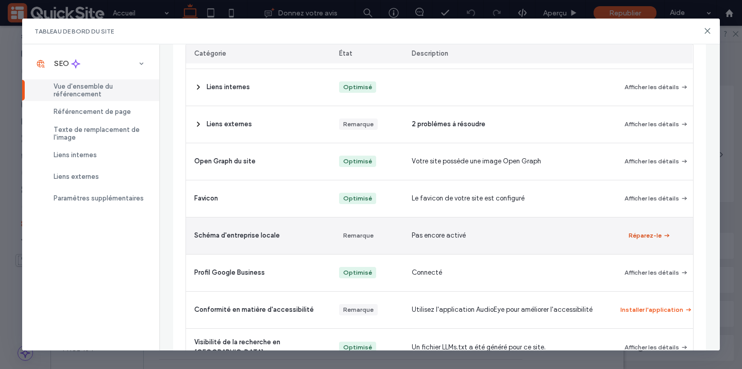
click at [649, 234] on button "Réparez-le" at bounding box center [650, 235] width 42 height 12
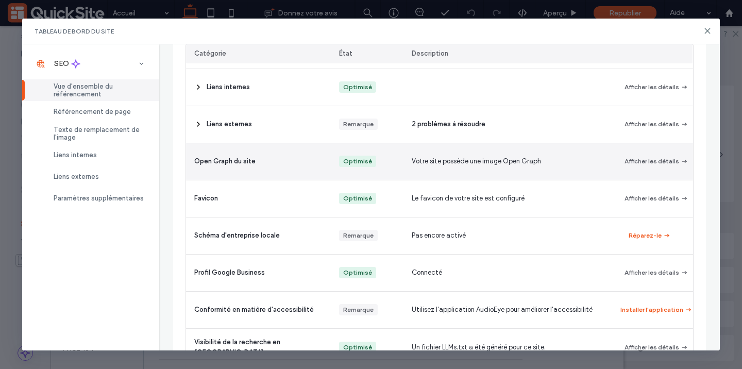
scroll to position [270, 0]
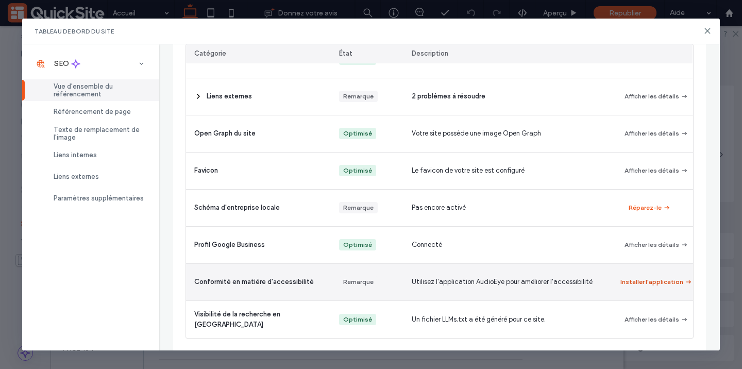
click at [633, 281] on button "Installer l'application" at bounding box center [657, 282] width 56 height 12
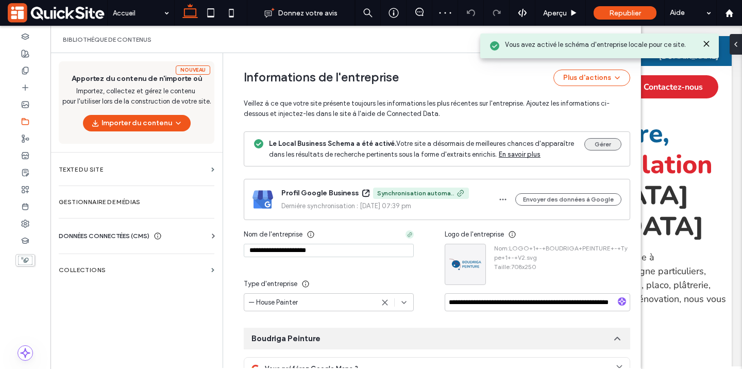
click at [590, 145] on button "Gérer" at bounding box center [602, 144] width 37 height 12
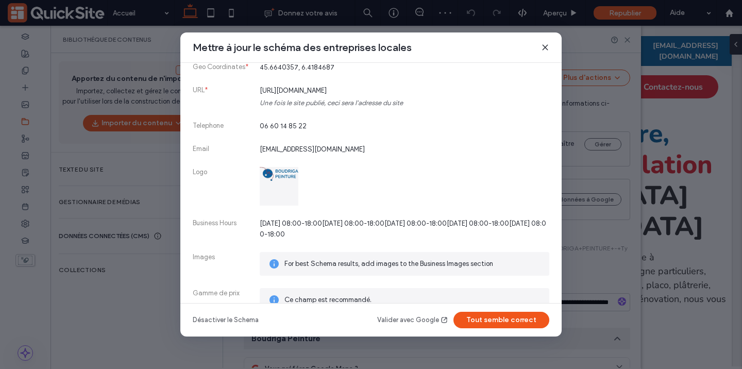
scroll to position [173, 0]
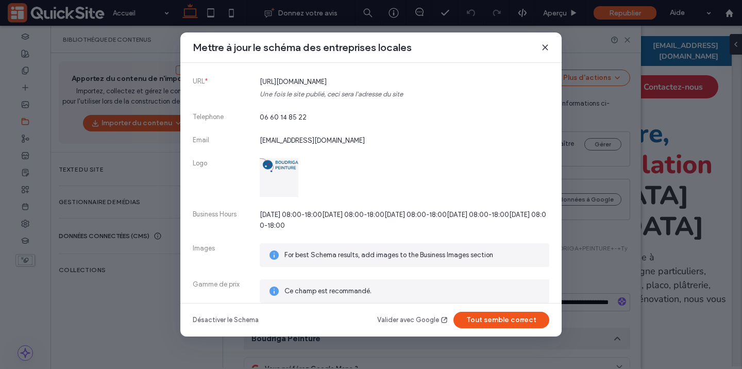
click at [417, 322] on link "Valider avec Google" at bounding box center [412, 320] width 71 height 10
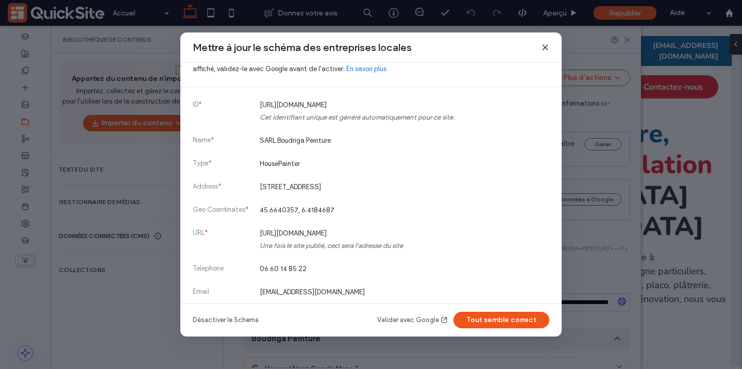
scroll to position [0, 0]
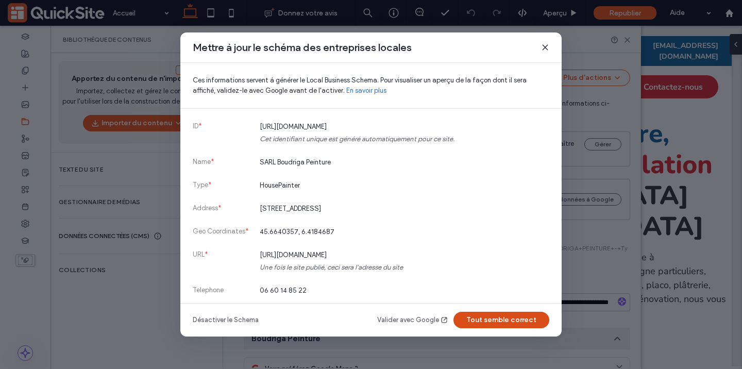
click at [471, 315] on button "Tout semble correct" at bounding box center [502, 320] width 96 height 16
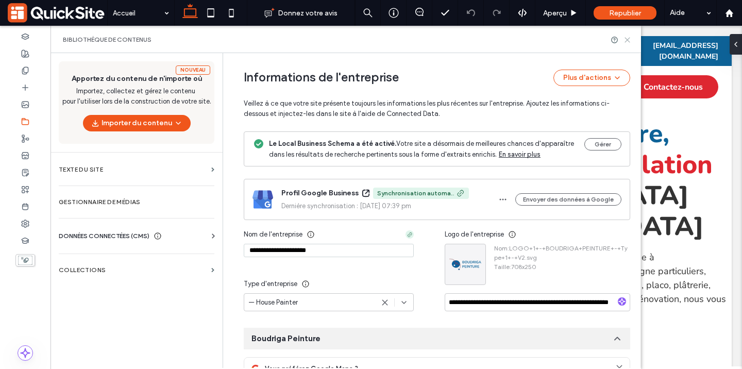
click at [626, 37] on icon at bounding box center [628, 40] width 8 height 8
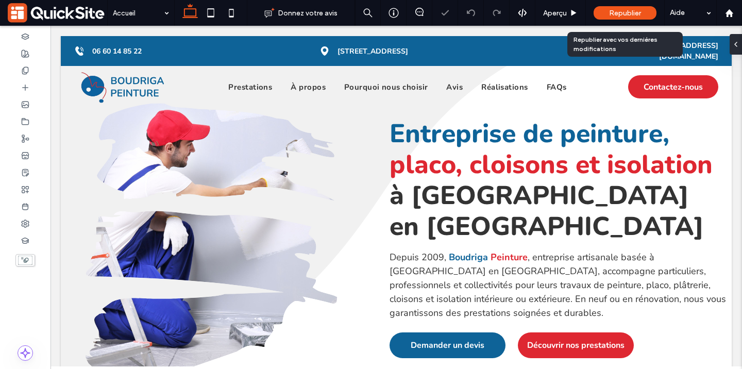
click at [603, 14] on div "Republier" at bounding box center [625, 12] width 63 height 13
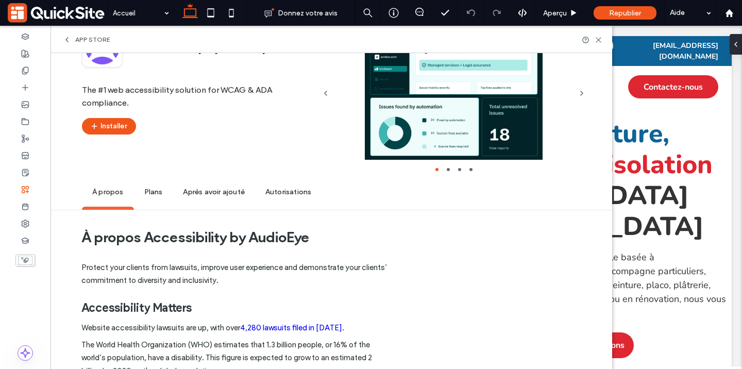
scroll to position [62, 0]
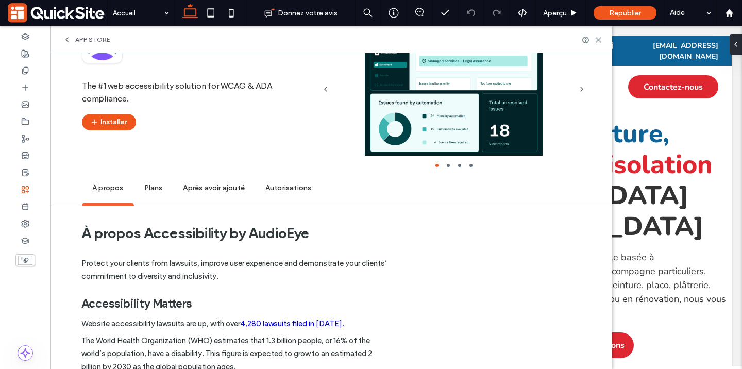
click at [448, 164] on li "slide item 2" at bounding box center [448, 165] width 3 height 3
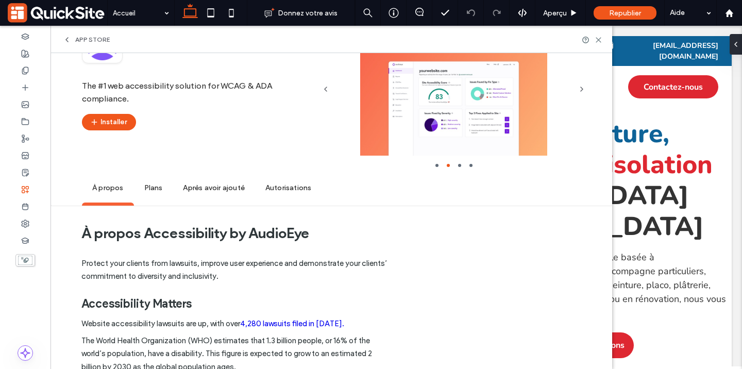
click at [456, 165] on ul at bounding box center [453, 164] width 277 height 10
click at [456, 163] on ul at bounding box center [453, 164] width 277 height 10
click at [461, 166] on ul at bounding box center [453, 164] width 277 height 10
click at [461, 164] on ul at bounding box center [453, 164] width 277 height 10
click at [459, 164] on li "slide item 3" at bounding box center [459, 165] width 3 height 3
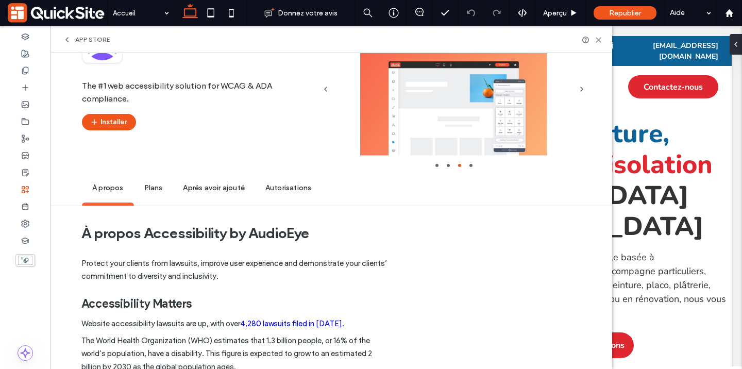
click at [471, 164] on li "slide item 4" at bounding box center [471, 165] width 3 height 3
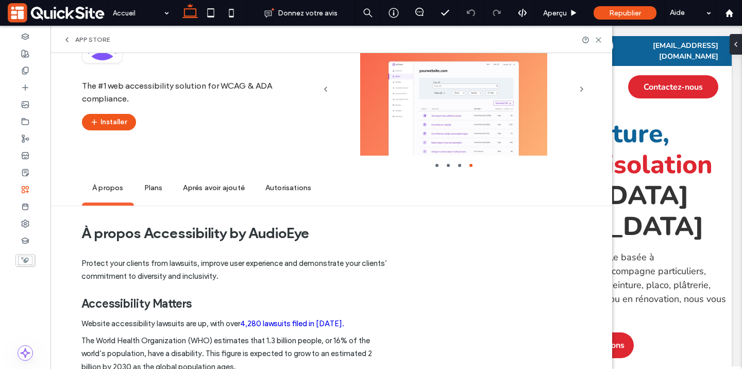
click at [152, 193] on span "Plans" at bounding box center [153, 188] width 39 height 28
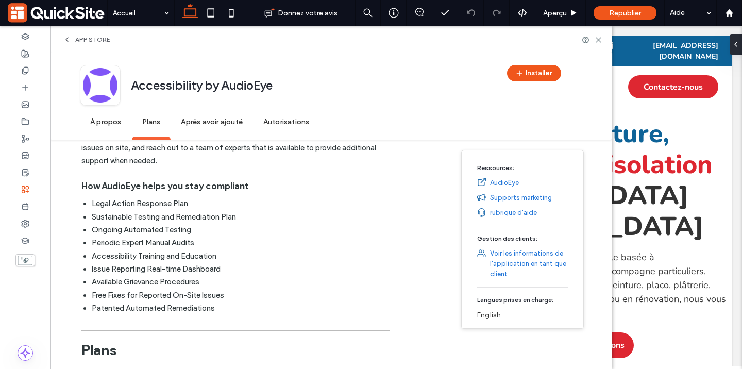
scroll to position [345, 0]
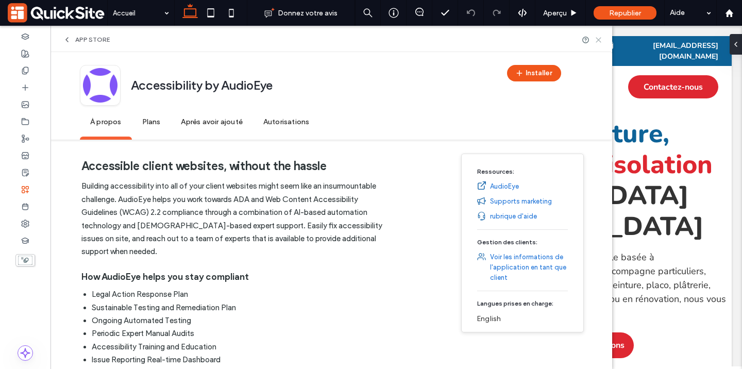
click at [598, 39] on icon at bounding box center [599, 40] width 8 height 8
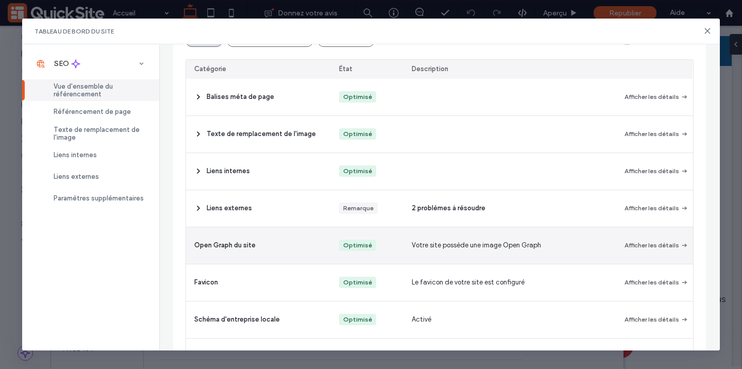
scroll to position [140, 0]
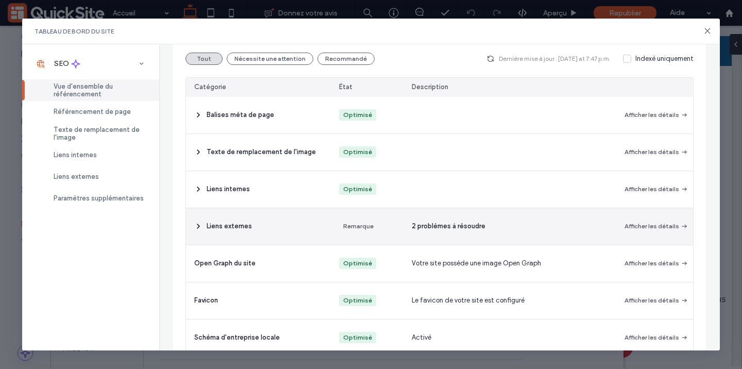
click at [261, 209] on div "Liens externes" at bounding box center [258, 226] width 145 height 37
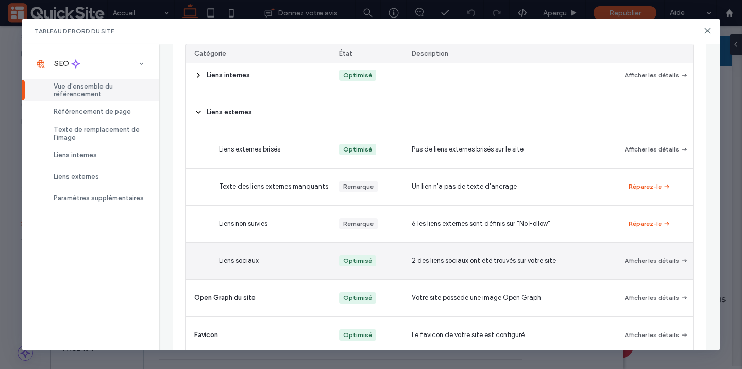
scroll to position [255, 0]
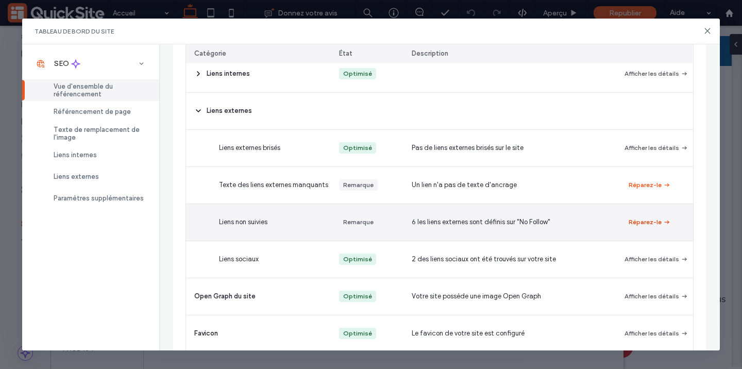
click at [642, 221] on button "Réparez-le" at bounding box center [650, 222] width 42 height 12
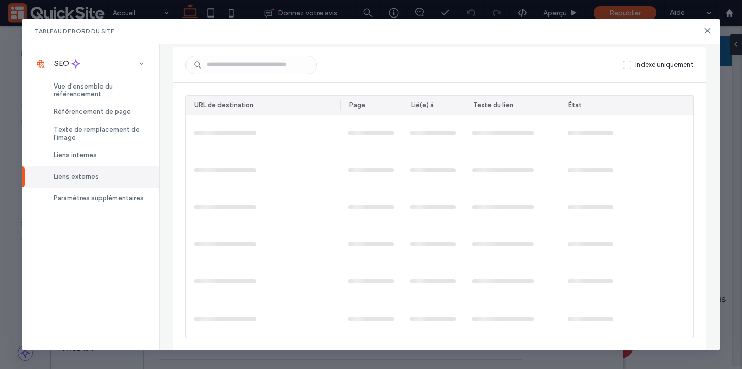
scroll to position [0, 0]
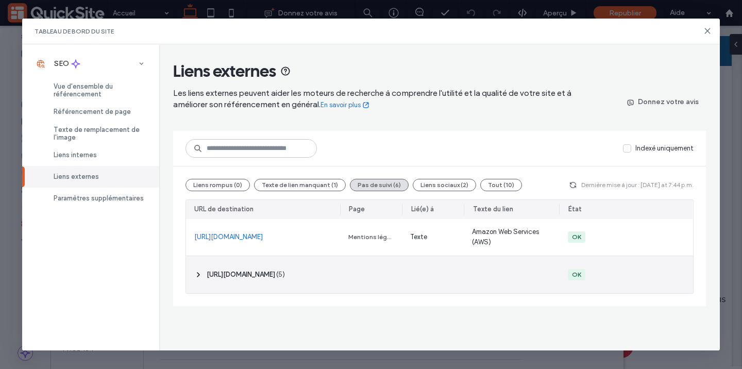
click at [199, 271] on icon at bounding box center [198, 275] width 8 height 8
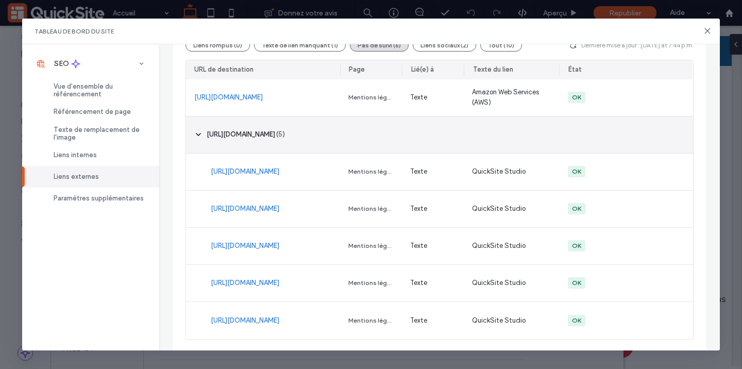
scroll to position [145, 0]
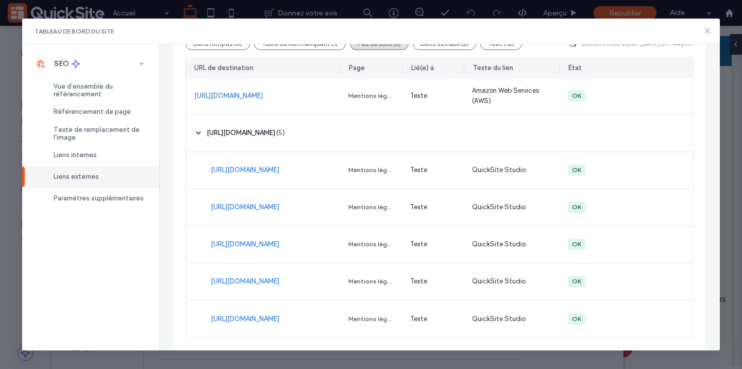
click at [708, 31] on icon at bounding box center [708, 31] width 8 height 8
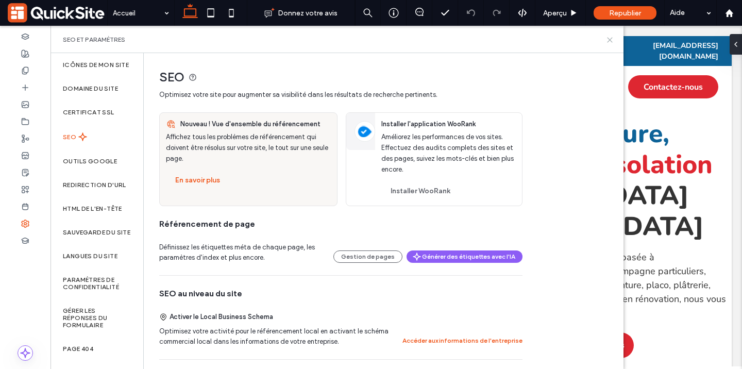
click at [612, 38] on use at bounding box center [610, 40] width 5 height 5
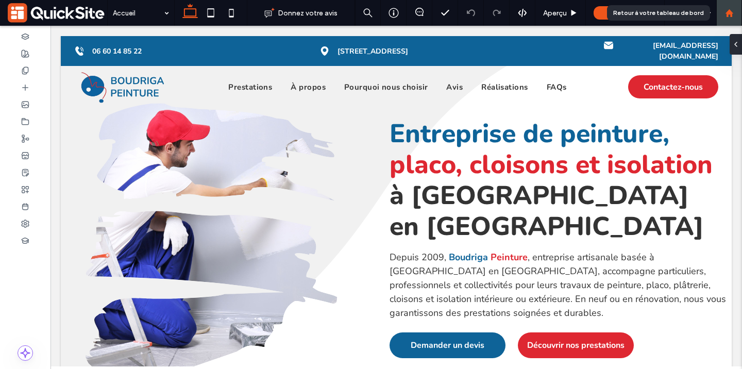
click at [724, 14] on div at bounding box center [729, 13] width 25 height 9
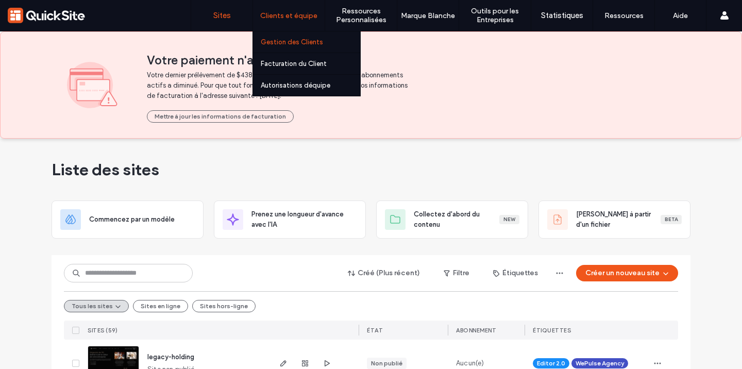
click at [293, 37] on link "Gestion des Clients" at bounding box center [310, 41] width 99 height 21
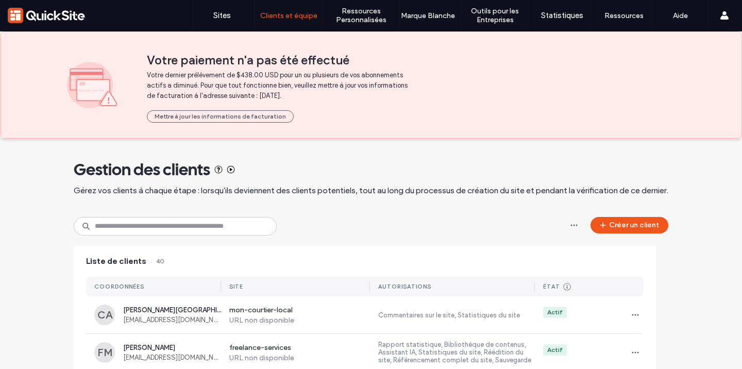
click at [136, 222] on input at bounding box center [175, 226] width 203 height 19
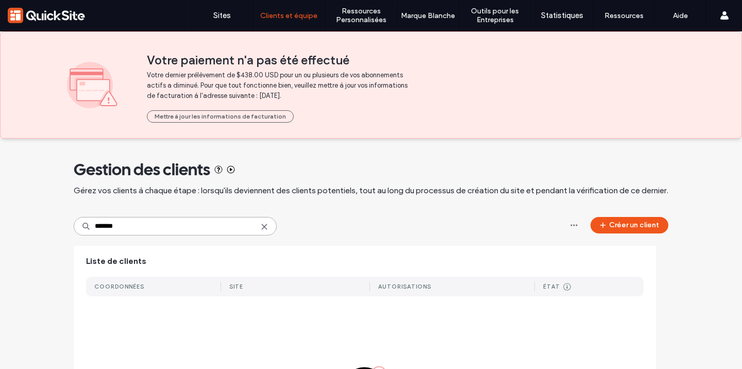
click at [259, 222] on input "*******" at bounding box center [175, 226] width 203 height 19
type input "*******"
click at [260, 227] on icon at bounding box center [264, 227] width 8 height 8
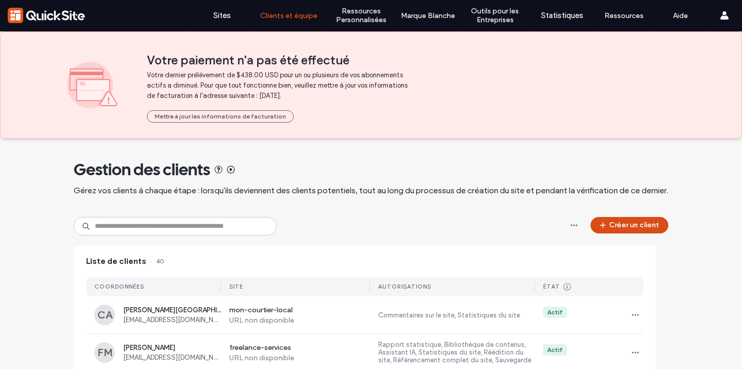
click at [624, 227] on button "Créer un client" at bounding box center [630, 225] width 78 height 16
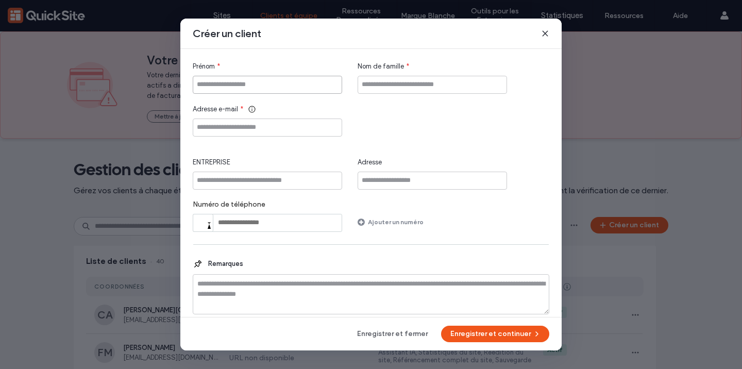
click at [240, 83] on input "Prénom" at bounding box center [267, 85] width 149 height 18
type input "*****"
type input "********"
paste input "**********"
type input "**********"
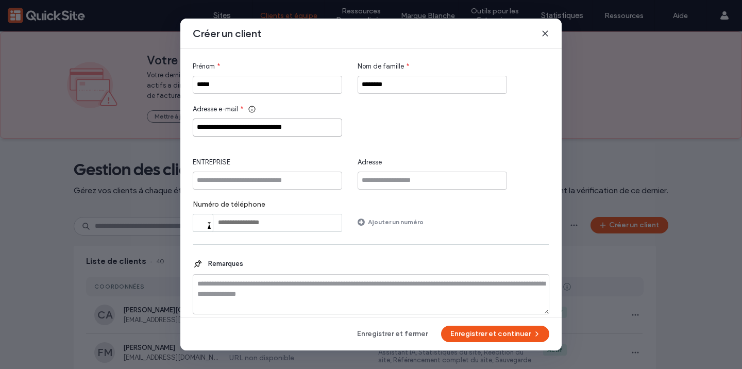
drag, startPoint x: 309, startPoint y: 125, endPoint x: 91, endPoint y: 125, distance: 217.5
click at [110, 125] on div "**********" at bounding box center [371, 184] width 742 height 369
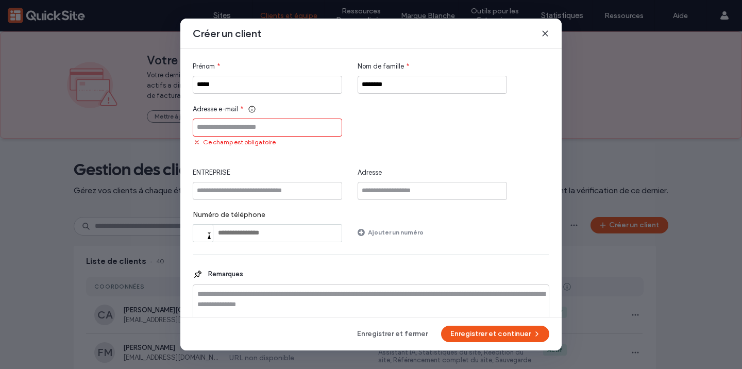
paste input "**********"
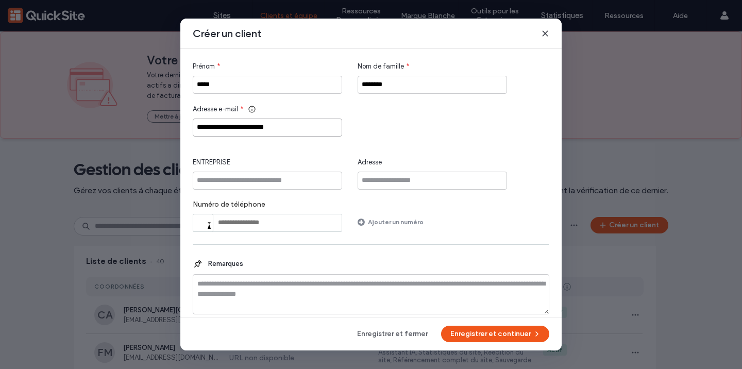
type input "**********"
click at [276, 177] on input "ENTREPRISE" at bounding box center [267, 181] width 149 height 18
type input "**********"
click at [395, 175] on input "Adresse" at bounding box center [432, 181] width 149 height 18
paste input "**********"
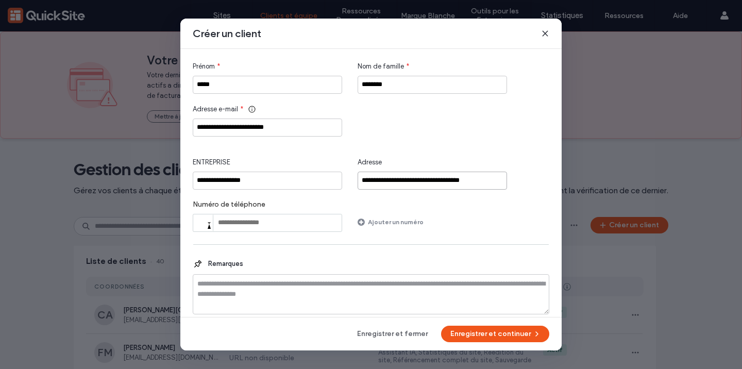
type input "**********"
click at [198, 222] on div at bounding box center [201, 223] width 8 height 6
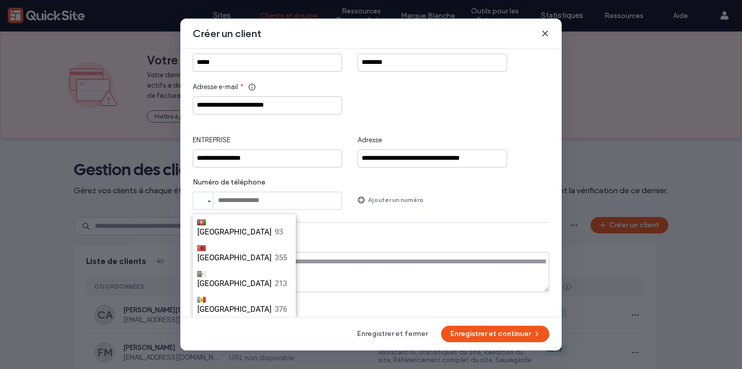
scroll to position [1010, 0]
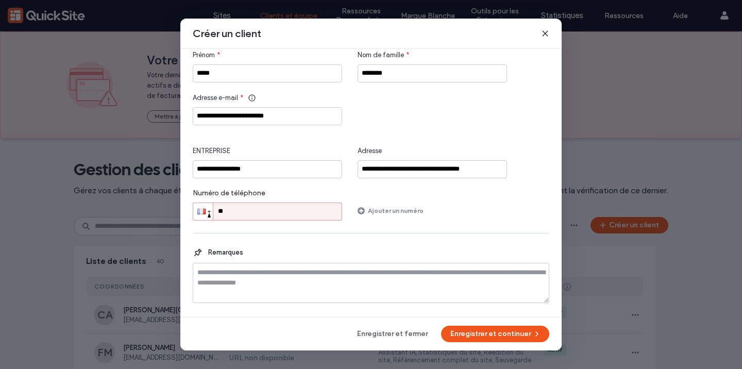
click at [306, 210] on input "**" at bounding box center [267, 212] width 149 height 18
paste input "**********"
type input "**********"
click at [417, 278] on textarea at bounding box center [371, 283] width 357 height 40
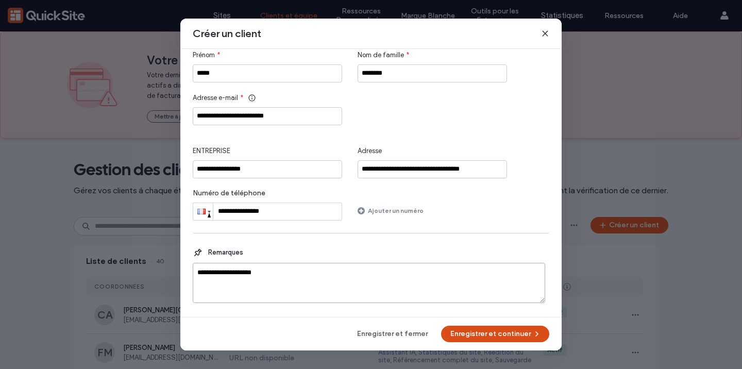
type textarea "**********"
click at [492, 339] on button "Enregistrer et continuer" at bounding box center [495, 334] width 108 height 16
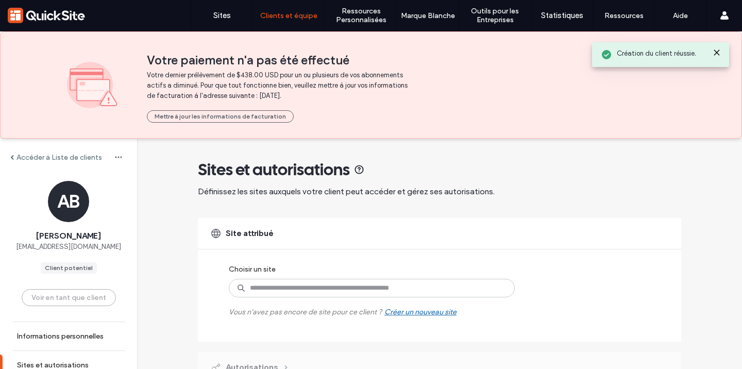
click at [303, 298] on label "Vous n'avez pas encore de site pour ce client ? Créer un nouveau site" at bounding box center [343, 306] width 228 height 19
click at [303, 289] on input at bounding box center [372, 288] width 286 height 19
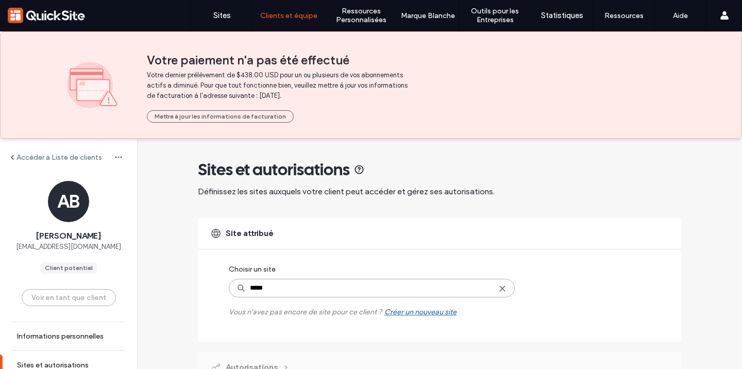
type input "******"
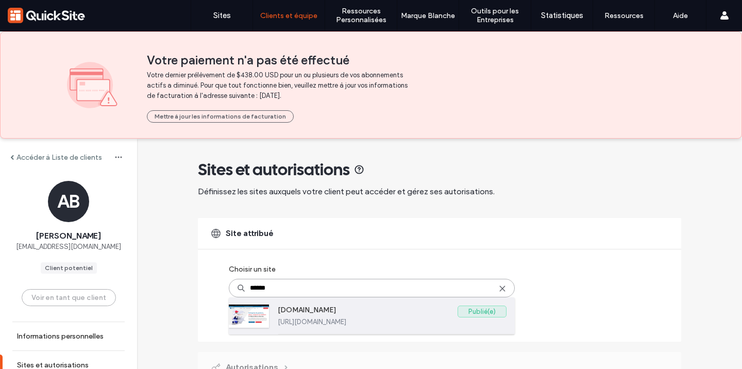
click at [292, 311] on label "[DOMAIN_NAME]" at bounding box center [368, 312] width 180 height 12
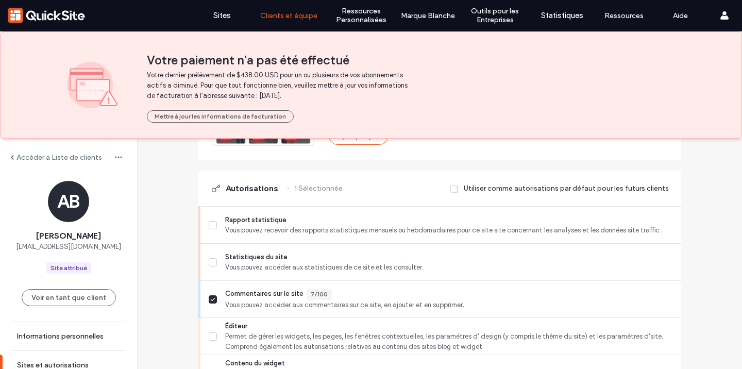
scroll to position [261, 0]
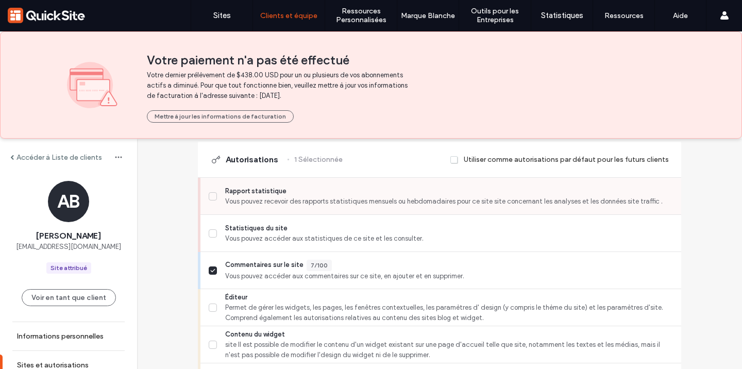
click at [250, 194] on span "Rapport statistique" at bounding box center [449, 191] width 448 height 10
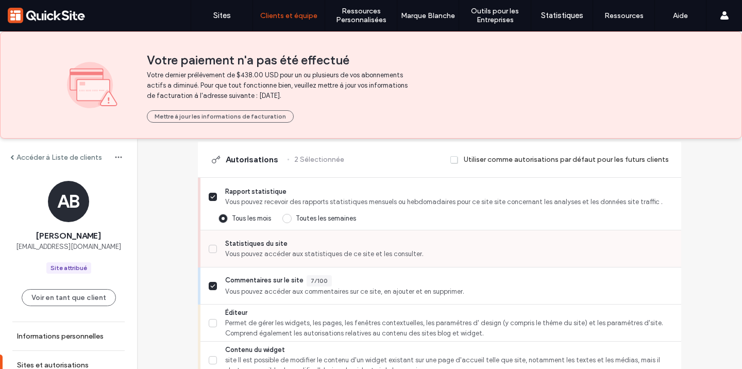
click at [254, 246] on span "Statistiques du site" at bounding box center [449, 244] width 448 height 10
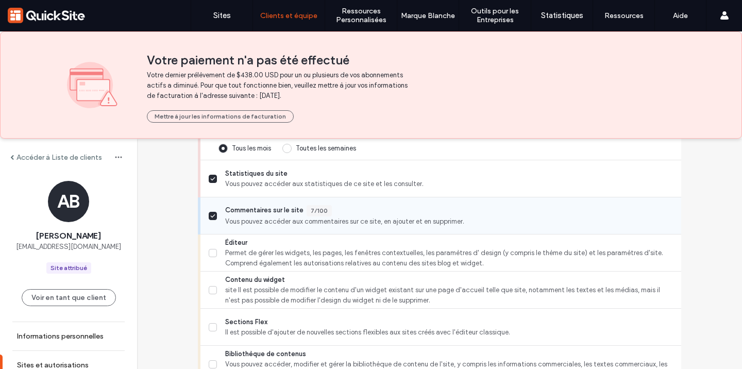
scroll to position [349, 0]
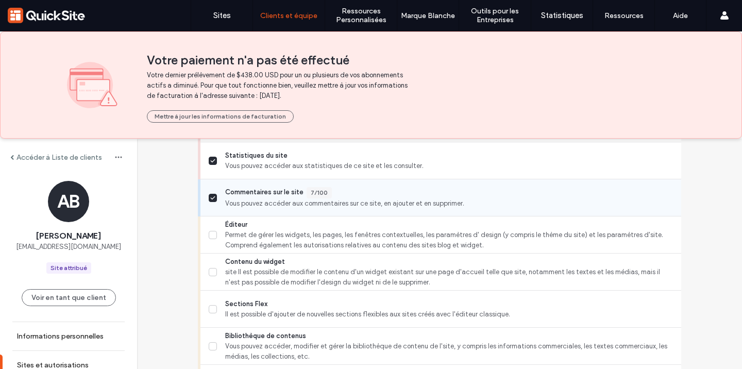
click at [266, 203] on span "Vous pouvez accéder aux commentaires sur ce site, en ajouter et en supprimer." at bounding box center [449, 203] width 448 height 10
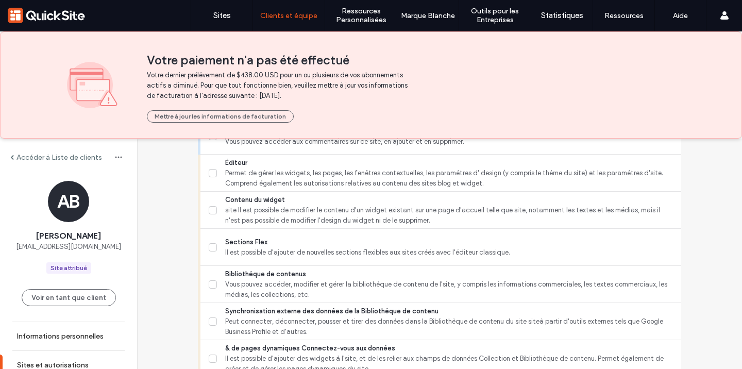
scroll to position [0, 0]
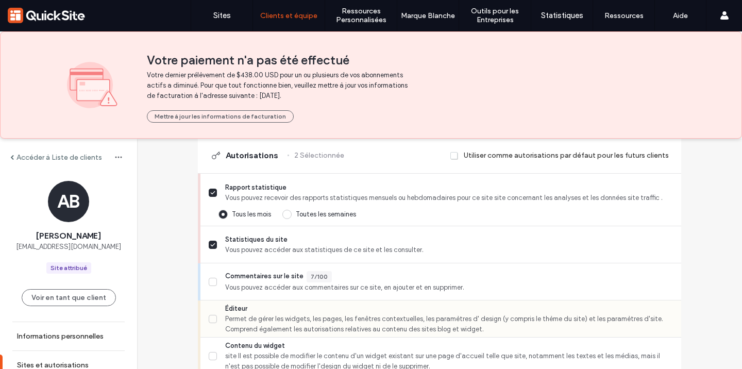
click at [229, 312] on span "Éditeur" at bounding box center [449, 309] width 448 height 10
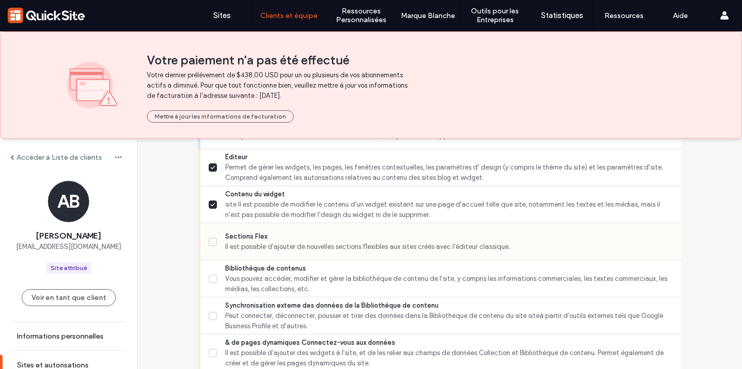
scroll to position [452, 0]
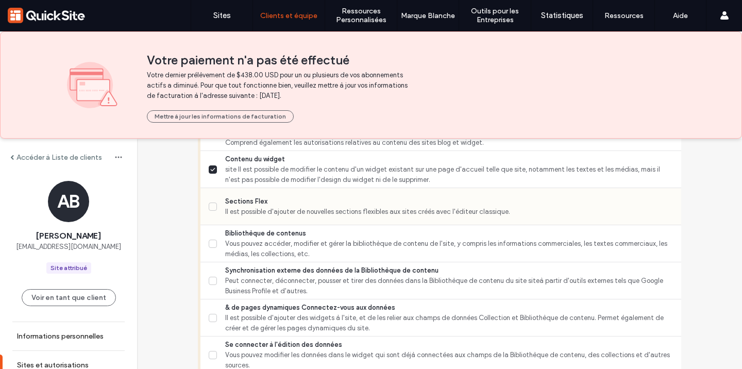
click at [233, 205] on span "Sections Flex" at bounding box center [449, 201] width 448 height 10
click at [242, 239] on span "Vous pouvez accéder, modifier et gérer la bibliothèque de contenu de l'site, y …" at bounding box center [449, 249] width 448 height 21
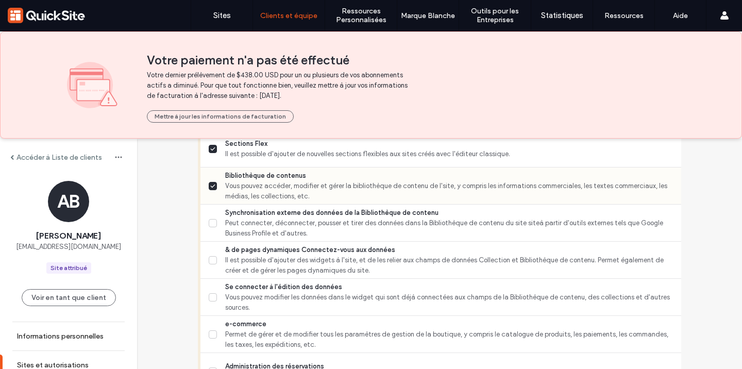
scroll to position [532, 0]
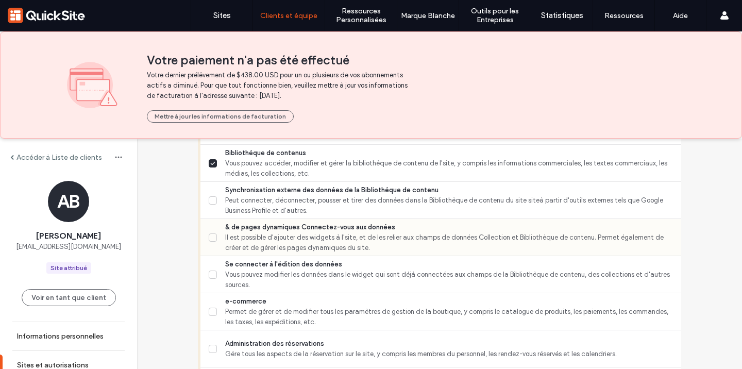
click at [230, 238] on span "Il est possible d'ajouter des widgets à l'site, et de les relier aux champs de …" at bounding box center [449, 242] width 448 height 21
click at [236, 237] on span "Il est possible d'ajouter des widgets à l'site, et de les relier aux champs de …" at bounding box center [449, 242] width 448 height 21
click at [236, 262] on span "Se connecter à l'édition des données" at bounding box center [449, 264] width 448 height 10
click at [242, 275] on span "Vous pouvez modifier les données dans le widget qui sont déjà connectées aux ch…" at bounding box center [449, 280] width 448 height 21
click at [237, 243] on span "Il est possible d'ajouter des widgets à l'site, et de les relier aux champs de …" at bounding box center [449, 242] width 448 height 21
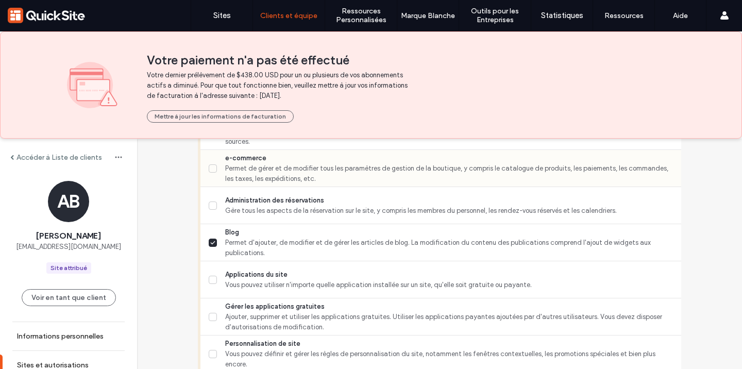
scroll to position [678, 0]
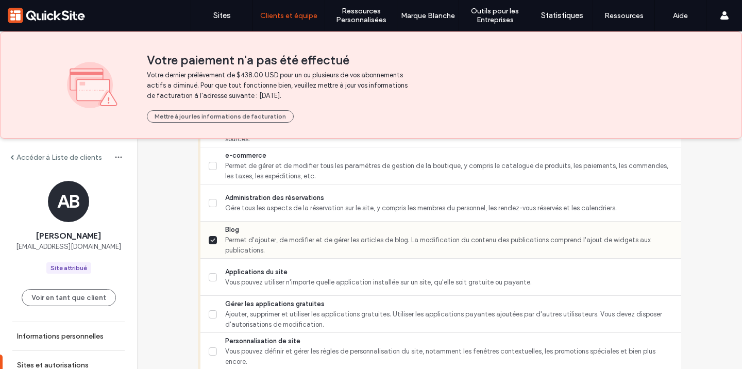
click at [246, 236] on span "Permet d'ajouter, de modifier et de gérer les articles de blog. La modification…" at bounding box center [449, 245] width 448 height 21
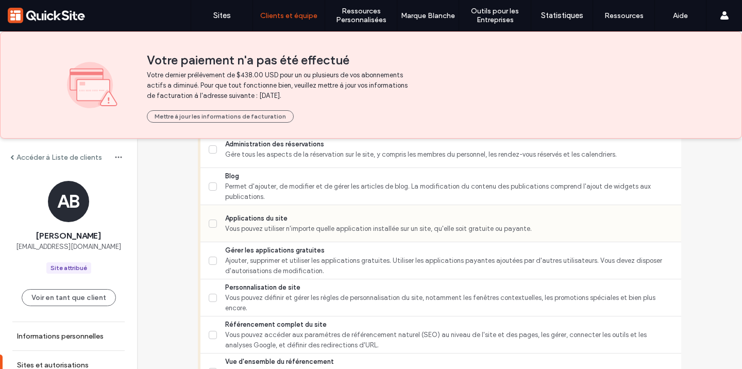
scroll to position [766, 0]
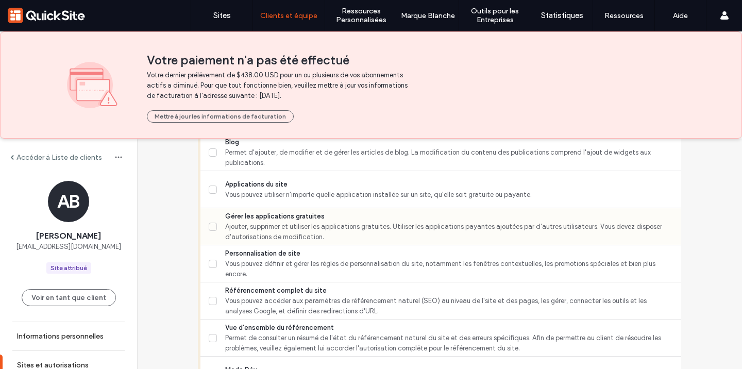
click at [259, 226] on span "Ajouter, supprimer et utiliser les applications gratuites. Utiliser les applica…" at bounding box center [449, 232] width 448 height 21
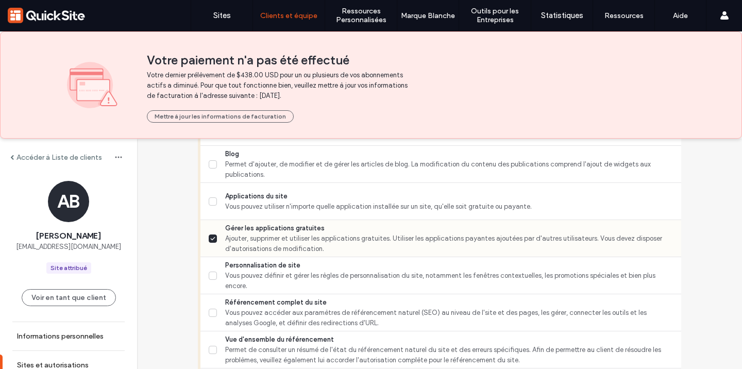
scroll to position [760, 0]
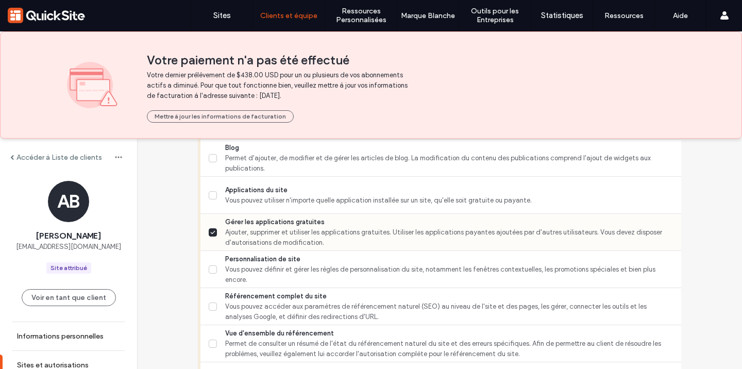
click at [363, 232] on span "Ajouter, supprimer et utiliser les applications gratuites. Utiliser les applica…" at bounding box center [449, 237] width 448 height 21
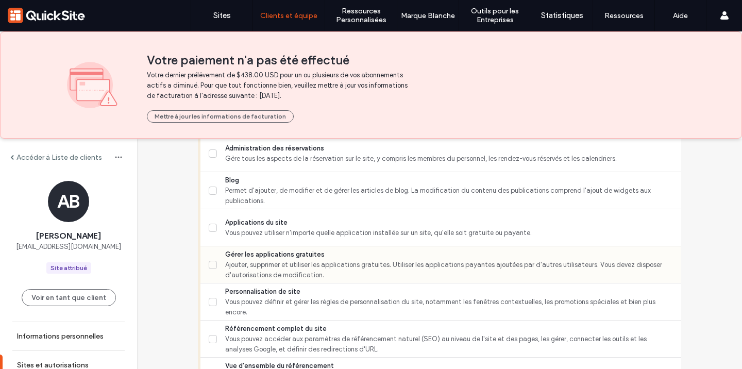
scroll to position [726, 0]
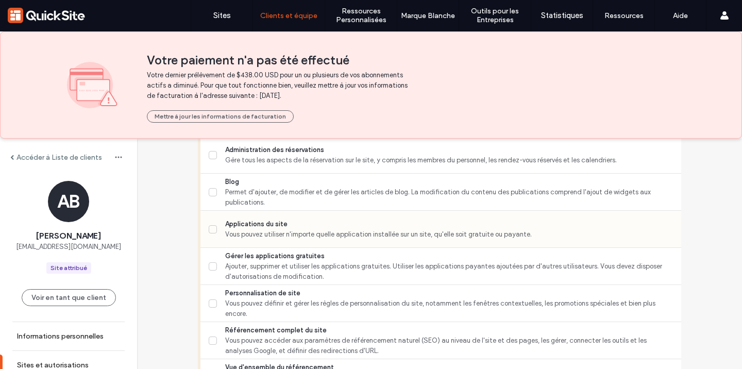
click at [359, 235] on span "Vous pouvez utiliser n'importe quelle application installée sur un site, qu'ell…" at bounding box center [449, 234] width 448 height 10
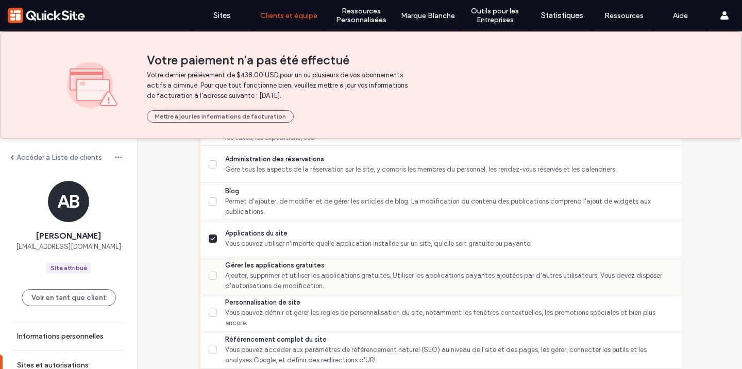
scroll to position [738, 0]
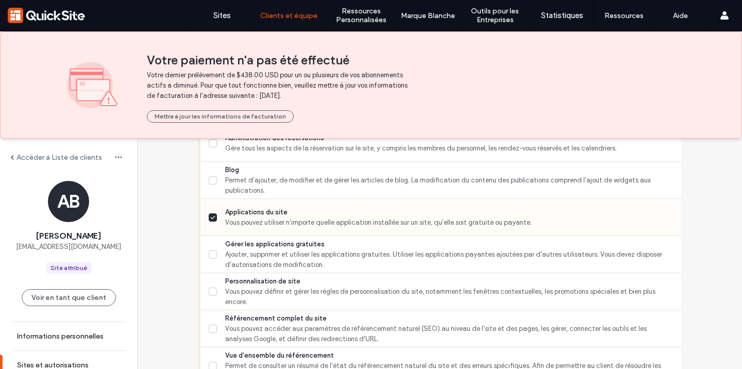
click at [289, 212] on span "Applications du site" at bounding box center [449, 212] width 448 height 10
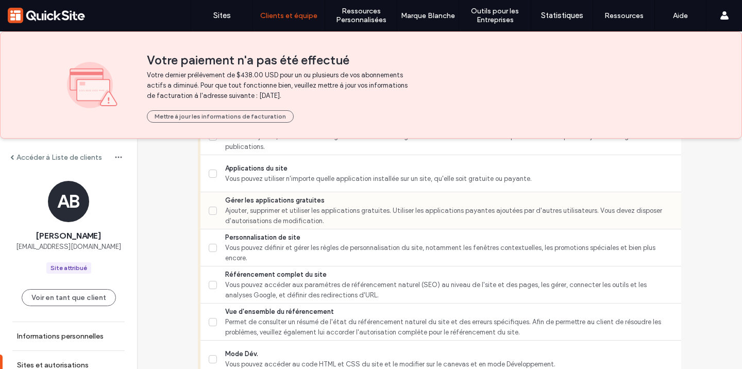
scroll to position [794, 0]
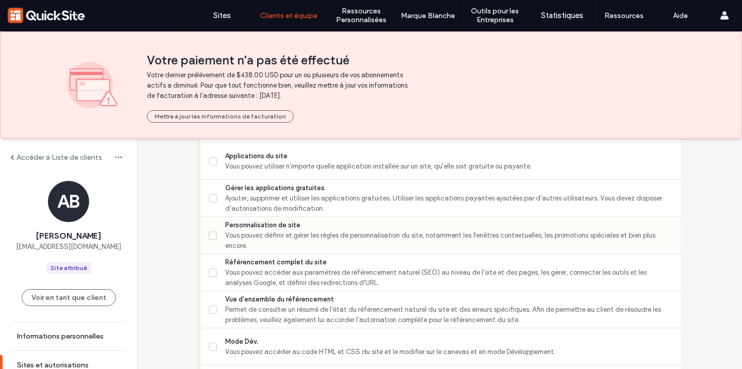
click at [276, 233] on span "Vous pouvez définir et gérer les règles de personnalisation du site, notamment …" at bounding box center [449, 240] width 448 height 21
click at [282, 268] on span "Vous pouvez accéder aux paramètres de référencement naturel (SEO) au niveau de …" at bounding box center [449, 277] width 448 height 21
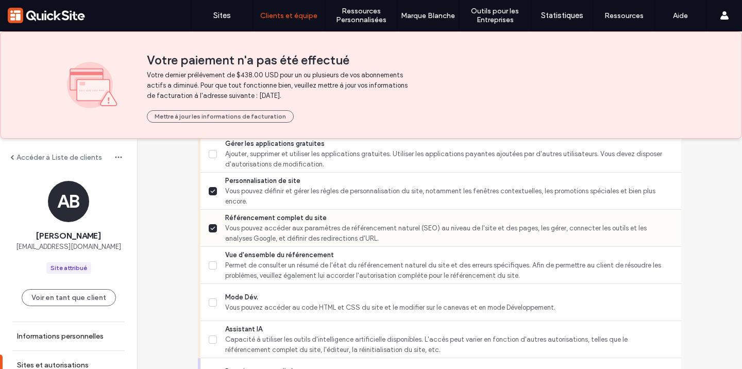
scroll to position [853, 0]
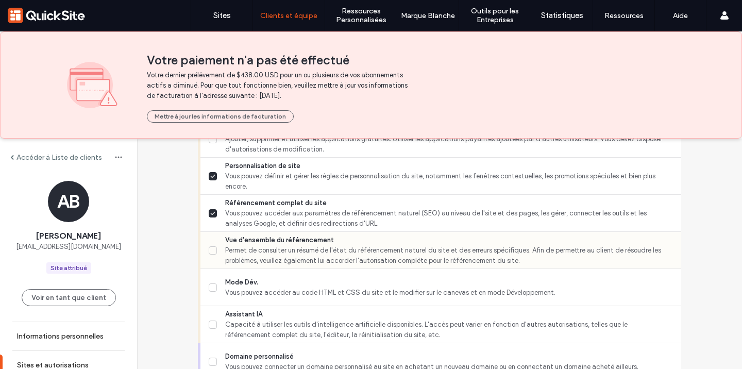
click at [269, 240] on span "Vue d'ensemble du référencement" at bounding box center [449, 240] width 448 height 10
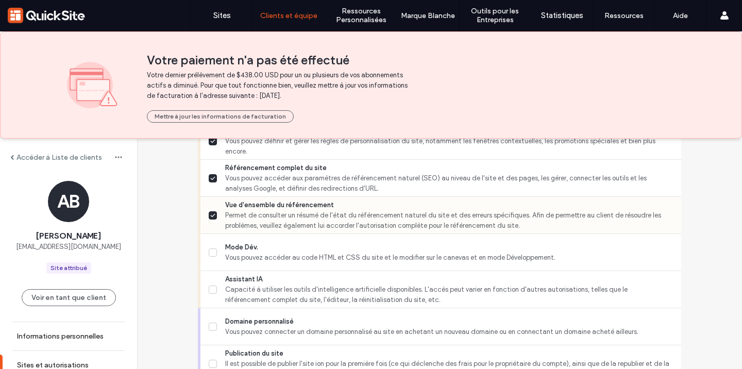
scroll to position [907, 0]
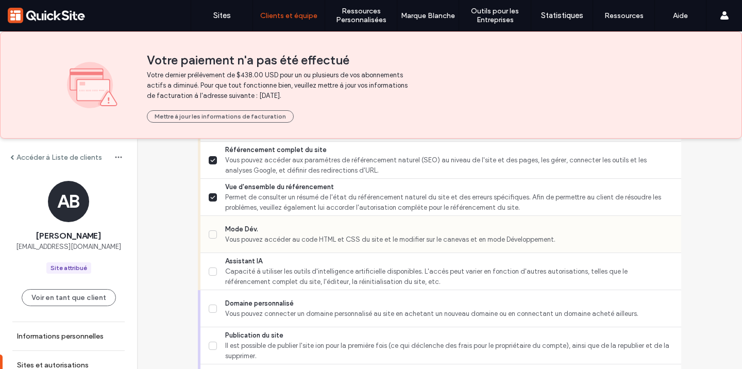
click at [258, 235] on span "Vous pouvez accéder au code HTML et CSS du site et le modifier sur le canevas e…" at bounding box center [449, 240] width 448 height 10
click at [255, 264] on span "Assistant IA" at bounding box center [449, 261] width 448 height 10
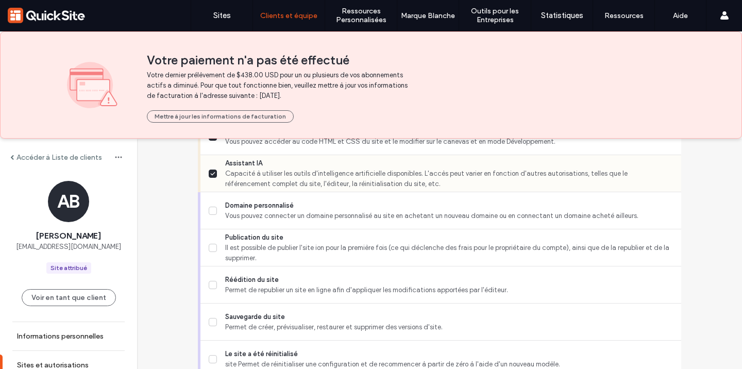
scroll to position [1007, 0]
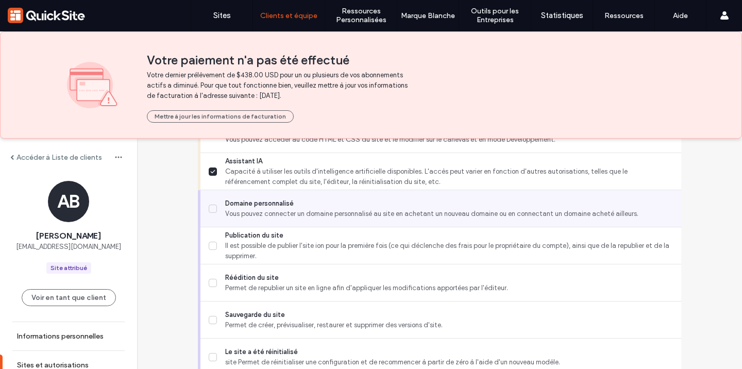
click at [239, 196] on div "Domaine personnalisé Vous pouvez connecter un domaine personnalisé au site en a…" at bounding box center [445, 208] width 473 height 37
click at [242, 213] on span "Vous pouvez connecter un domaine personnalisé au site en achetant un nouveau do…" at bounding box center [449, 214] width 448 height 10
click at [242, 210] on span "Vous pouvez connecter un domaine personnalisé au site en achetant un nouveau do…" at bounding box center [449, 214] width 448 height 10
click at [243, 206] on span "Domaine personnalisé" at bounding box center [449, 203] width 448 height 10
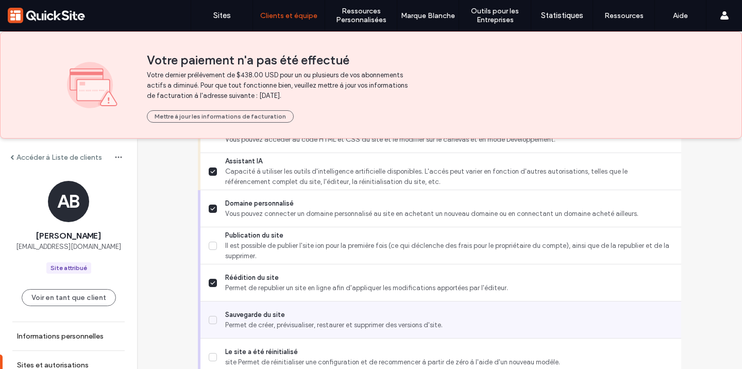
click at [245, 333] on div "Sauvegarde du site Permet de créer, prévisualiser, restaurer et supprimer des v…" at bounding box center [445, 320] width 473 height 37
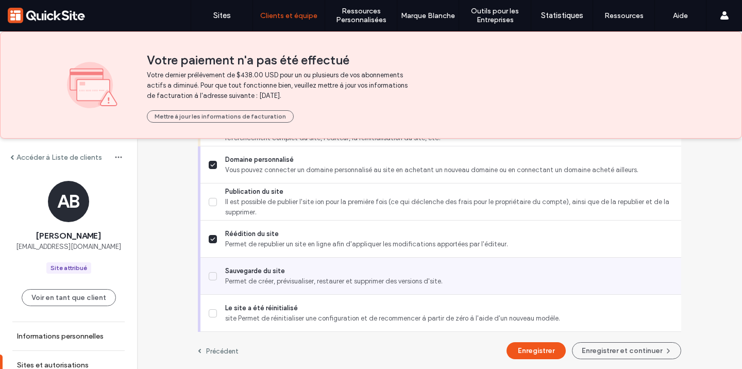
scroll to position [1047, 0]
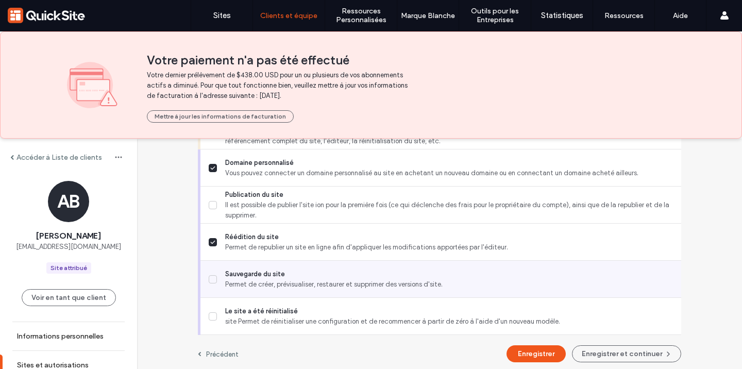
click at [213, 282] on label "Sauvegarde du site Permet de créer, prévisualiser, restaurer et supprimer des v…" at bounding box center [441, 279] width 464 height 21
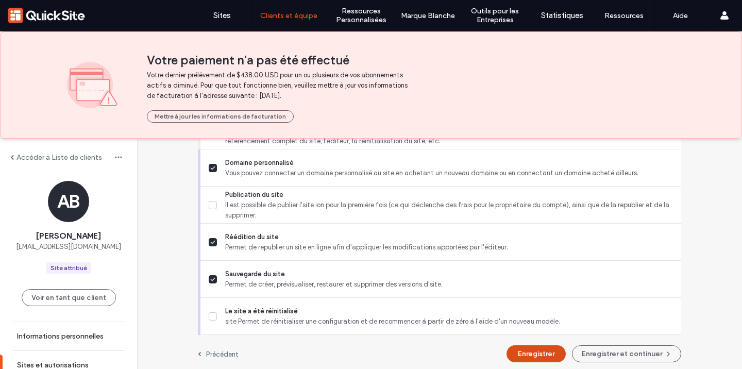
click at [530, 350] on button "Enregistrer" at bounding box center [536, 353] width 59 height 17
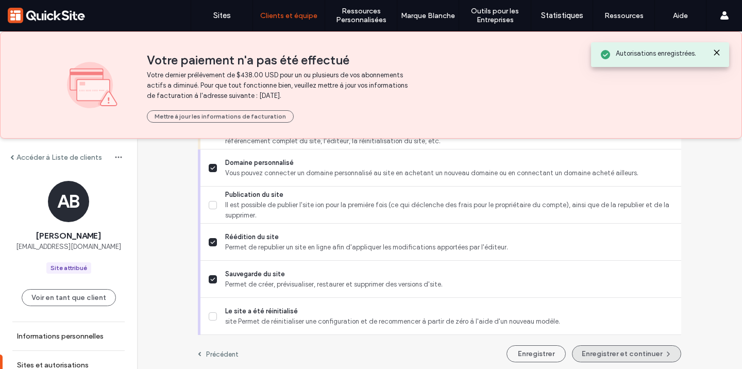
click at [616, 348] on button "Enregistrer et continuer" at bounding box center [626, 353] width 109 height 17
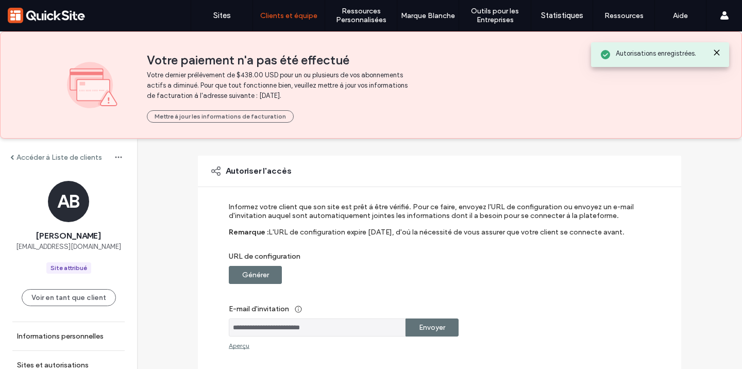
scroll to position [189, 0]
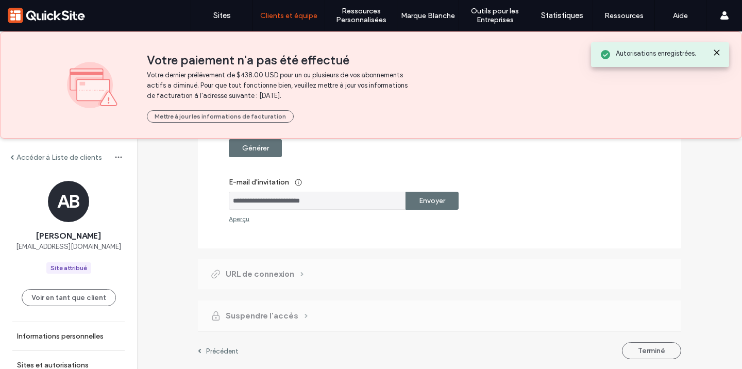
click at [419, 204] on label "Envoyer" at bounding box center [432, 200] width 26 height 19
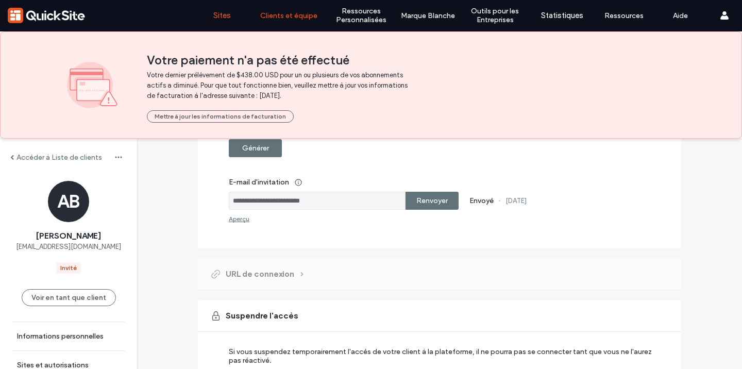
click at [222, 21] on link "Sites" at bounding box center [221, 15] width 61 height 31
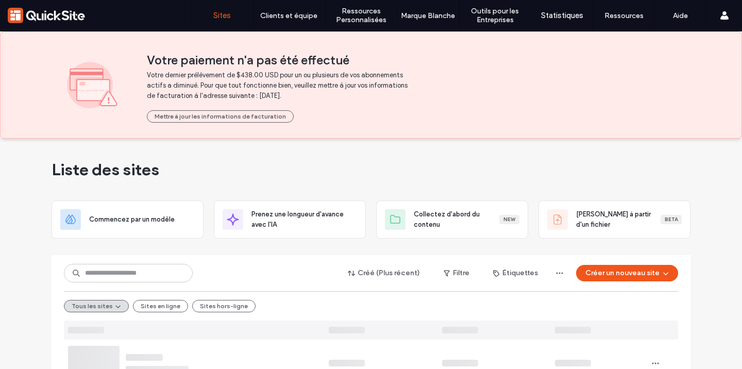
click at [160, 170] on div "Liste des sites" at bounding box center [371, 170] width 639 height 62
